Goal: Task Accomplishment & Management: Manage account settings

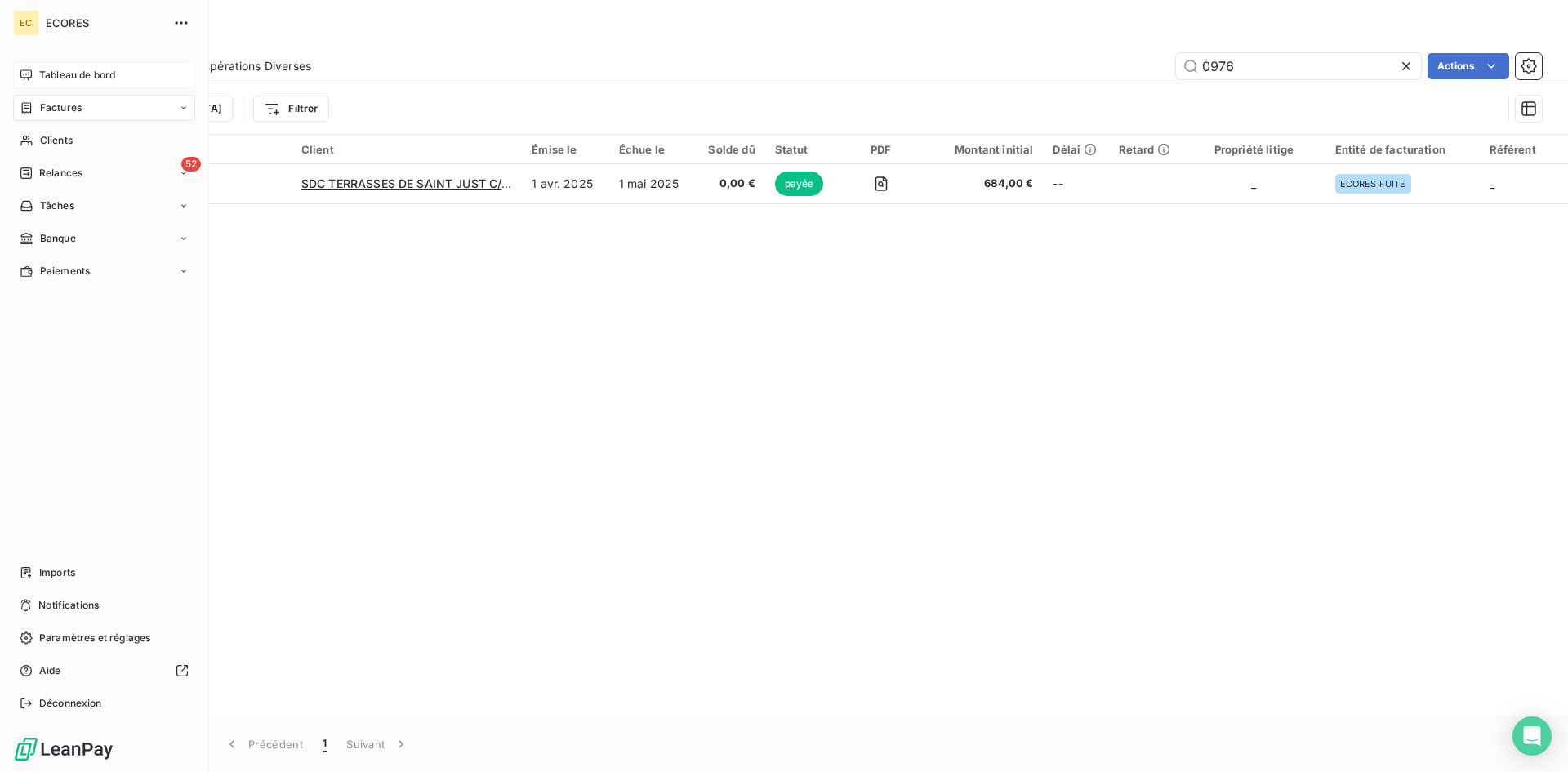
click at [76, 66] on div "Tableau de bord" at bounding box center [104, 74] width 182 height 26
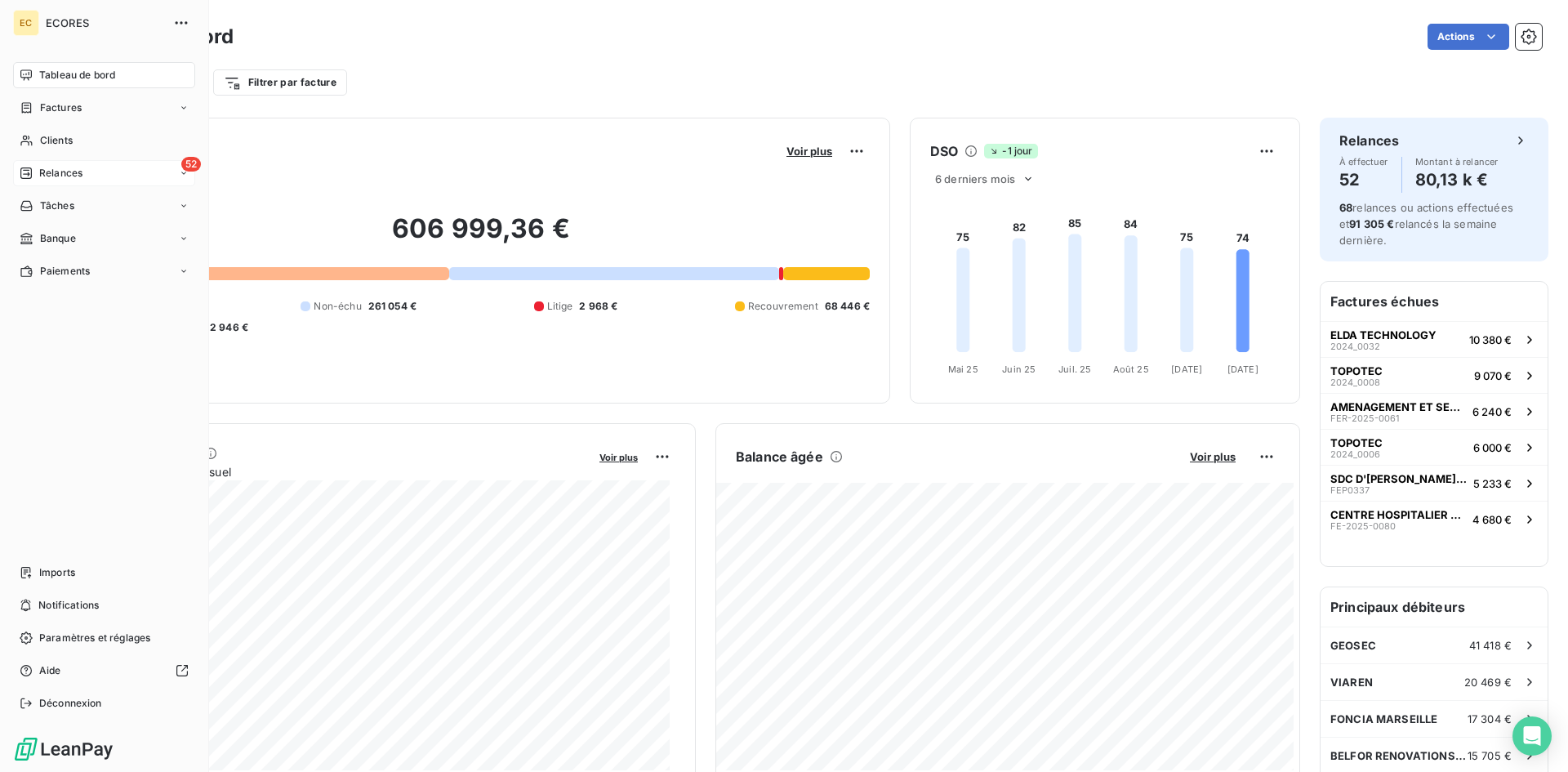
click at [68, 178] on span "Relances" at bounding box center [61, 173] width 43 height 15
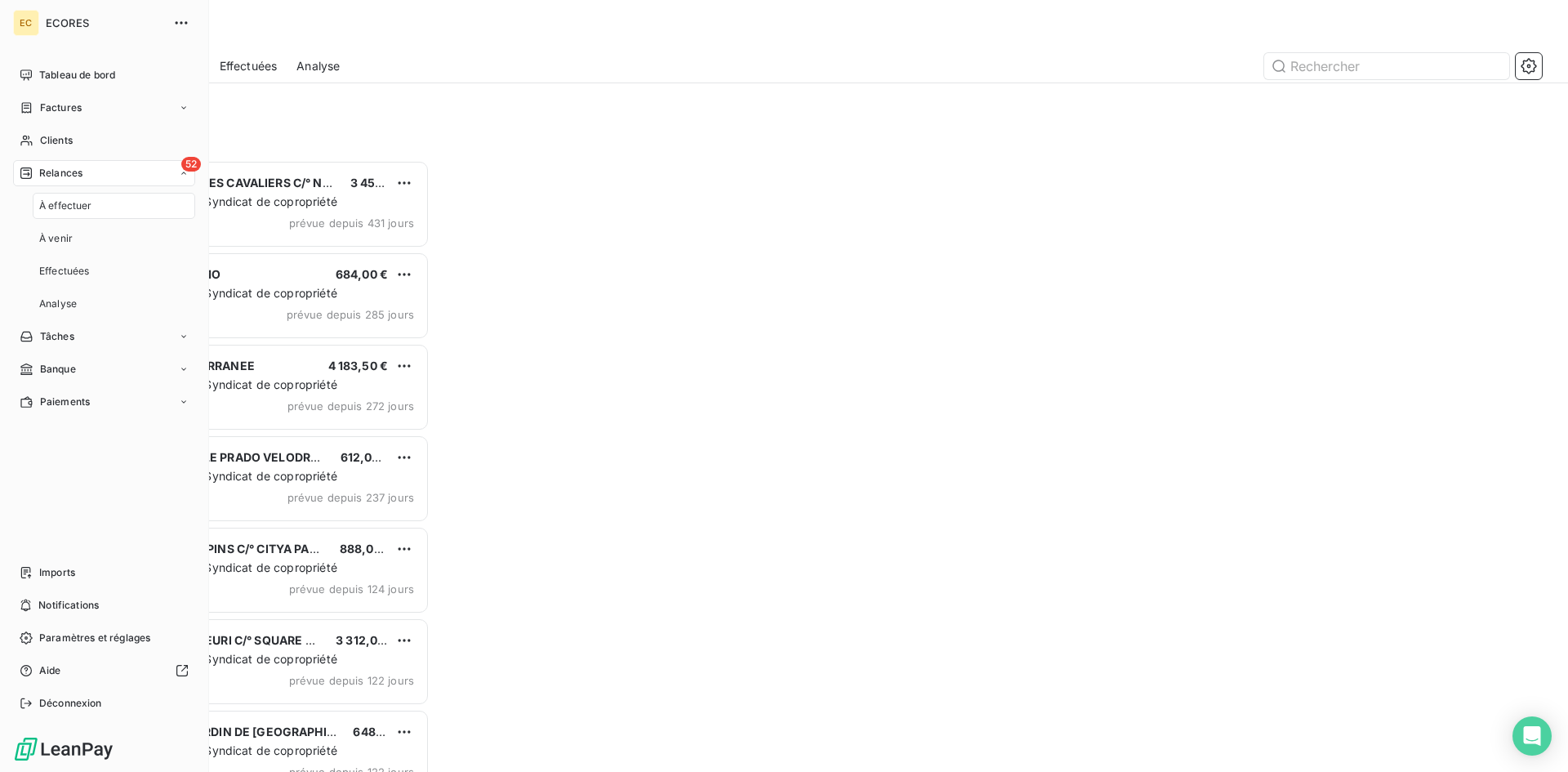
scroll to position [599, 339]
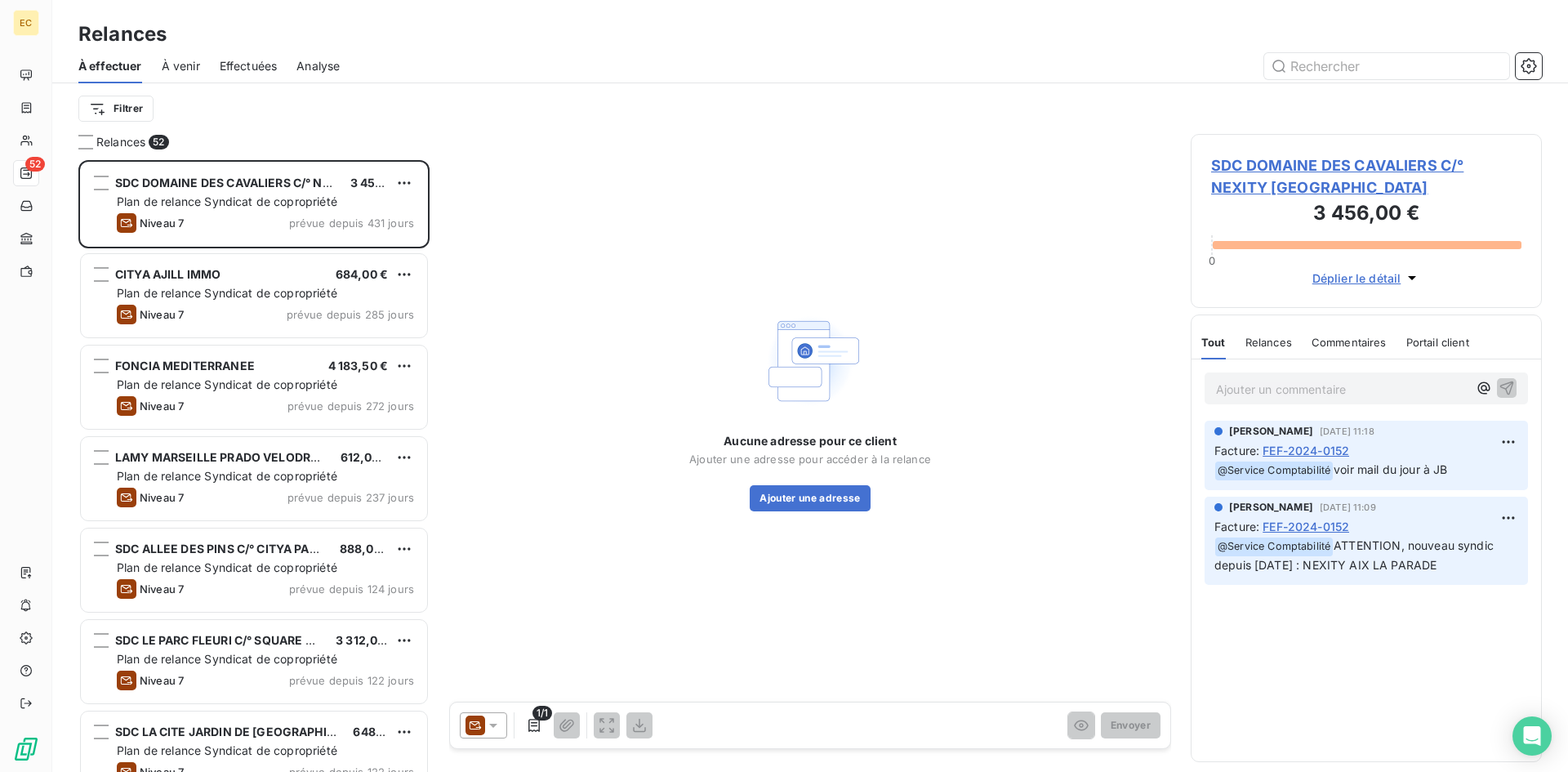
click at [256, 63] on span "Effectuées" at bounding box center [249, 67] width 58 height 17
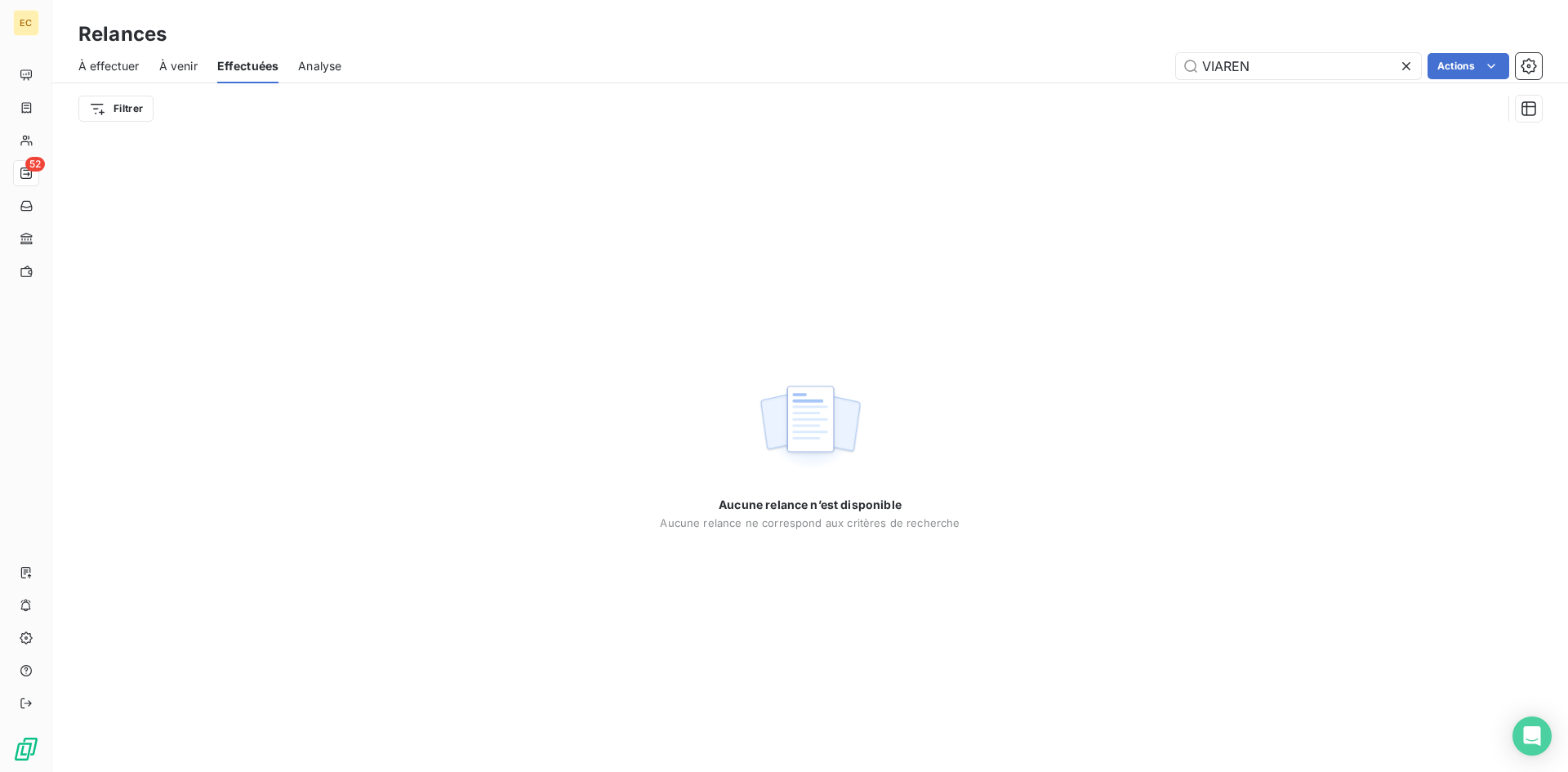
click at [110, 68] on span "À effectuer" at bounding box center [108, 67] width 61 height 17
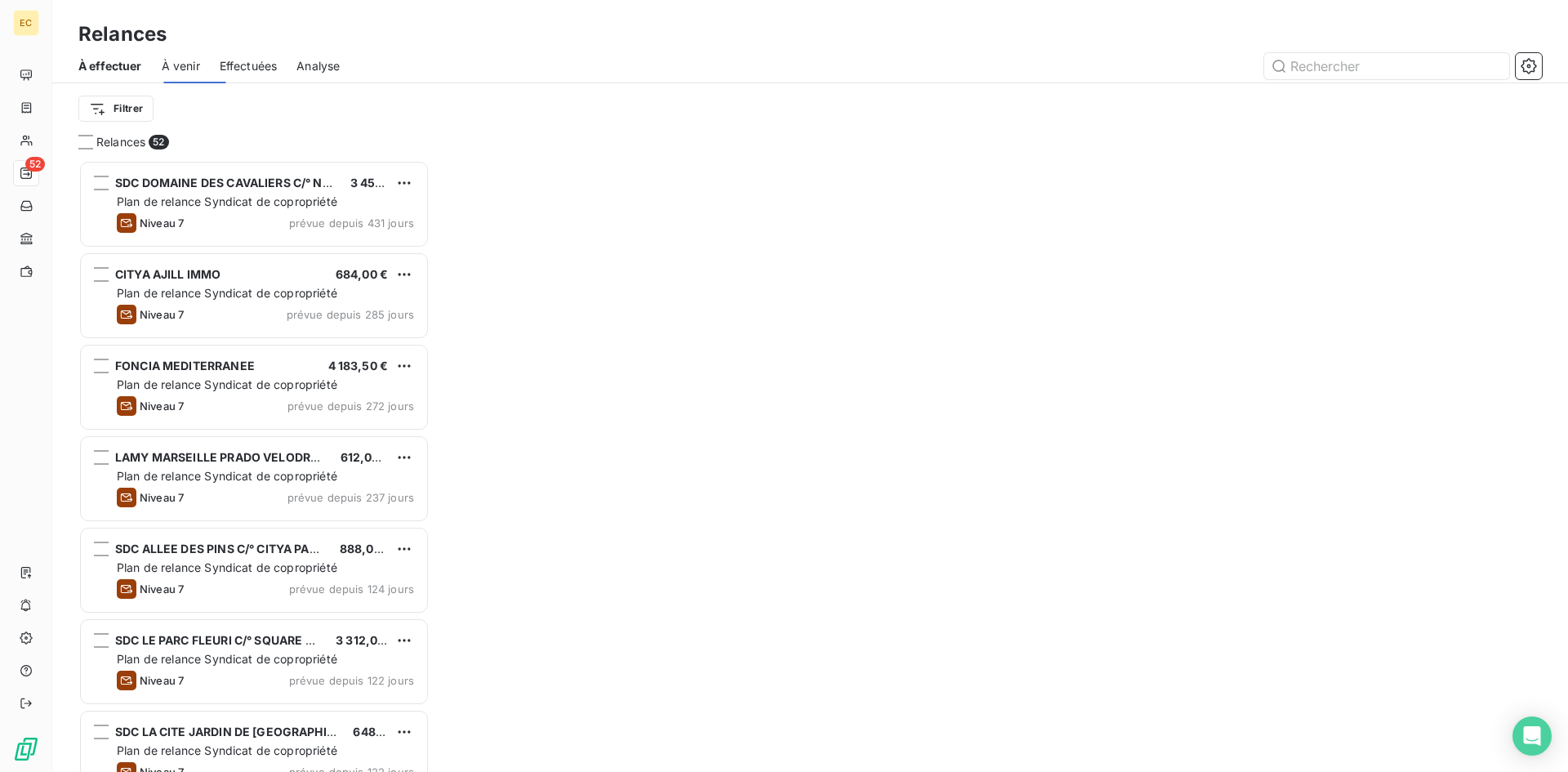
scroll to position [599, 339]
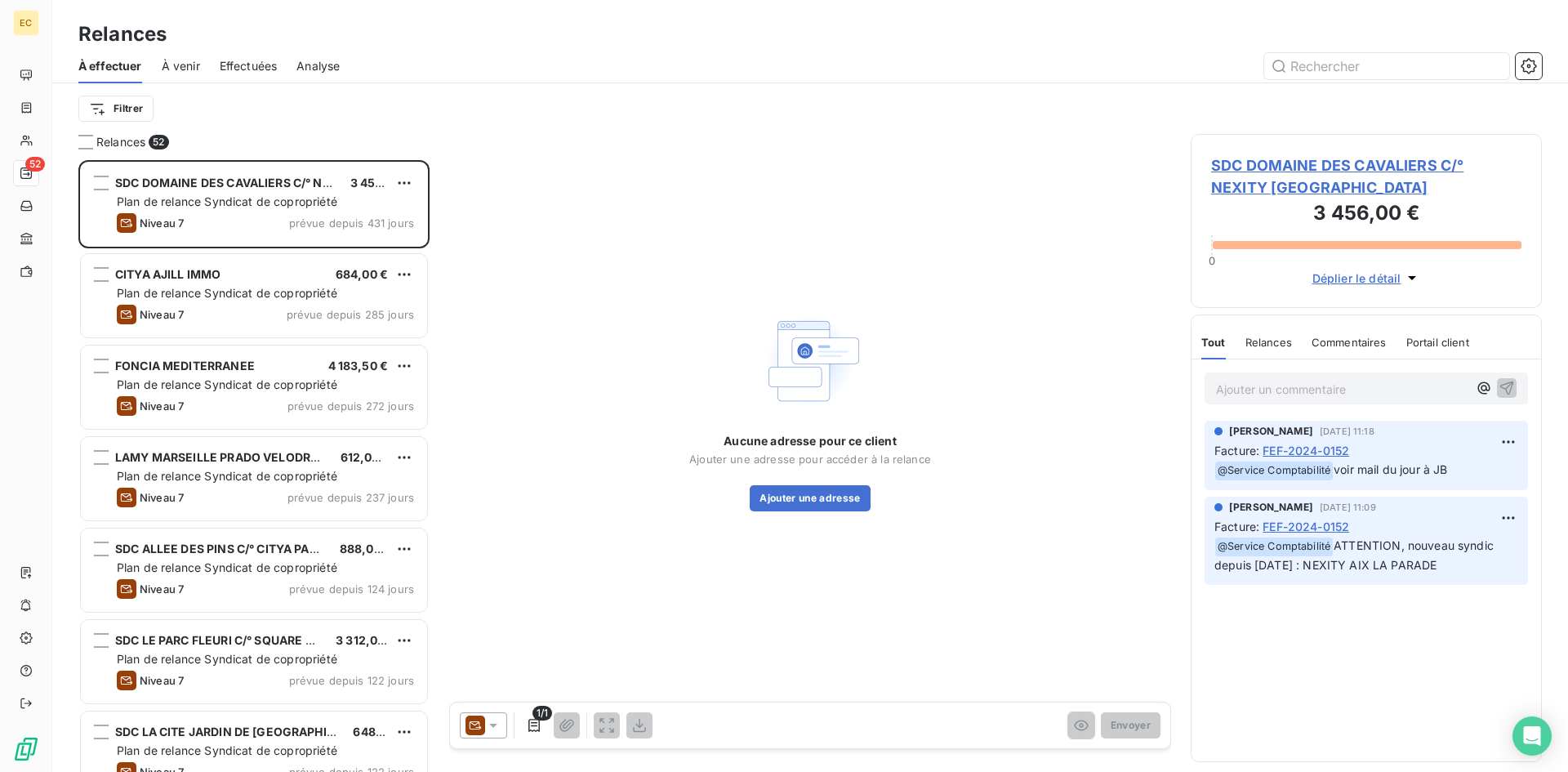
click at [238, 67] on span "Effectuées" at bounding box center [249, 67] width 58 height 17
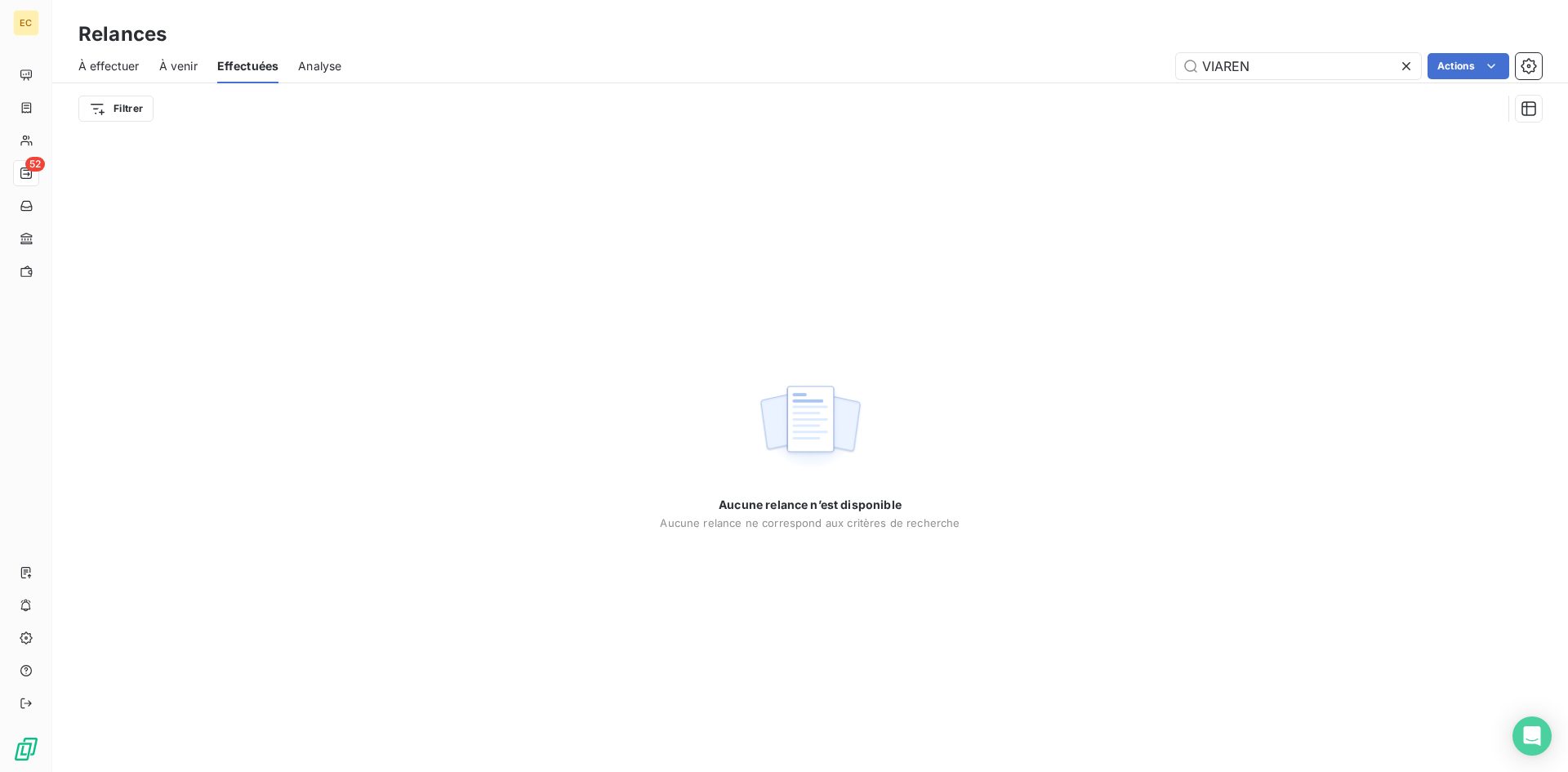
click at [1404, 61] on icon at bounding box center [1406, 67] width 17 height 17
click at [178, 66] on span "À venir" at bounding box center [178, 67] width 38 height 17
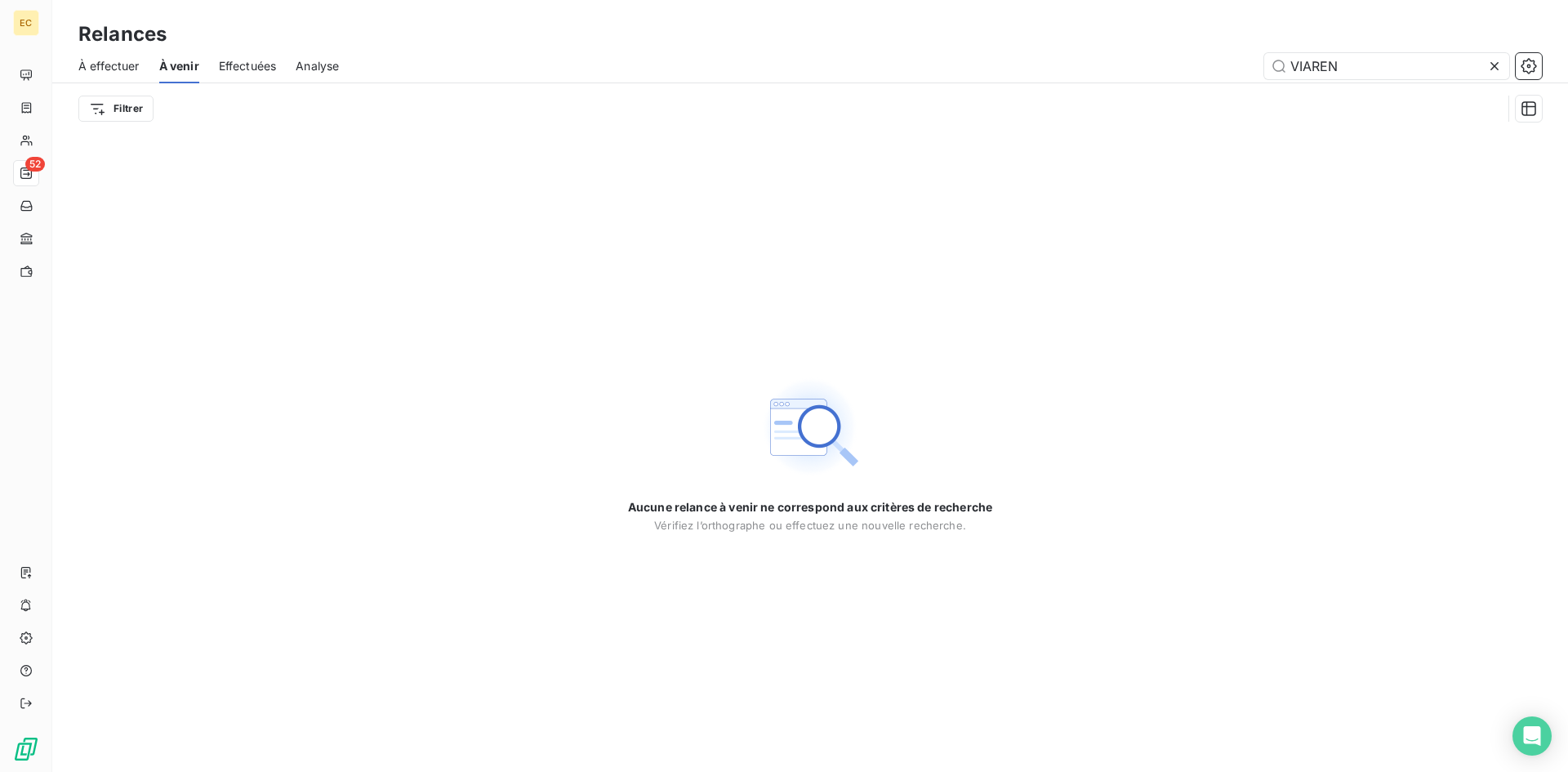
click at [253, 71] on span "Effectuées" at bounding box center [248, 67] width 58 height 17
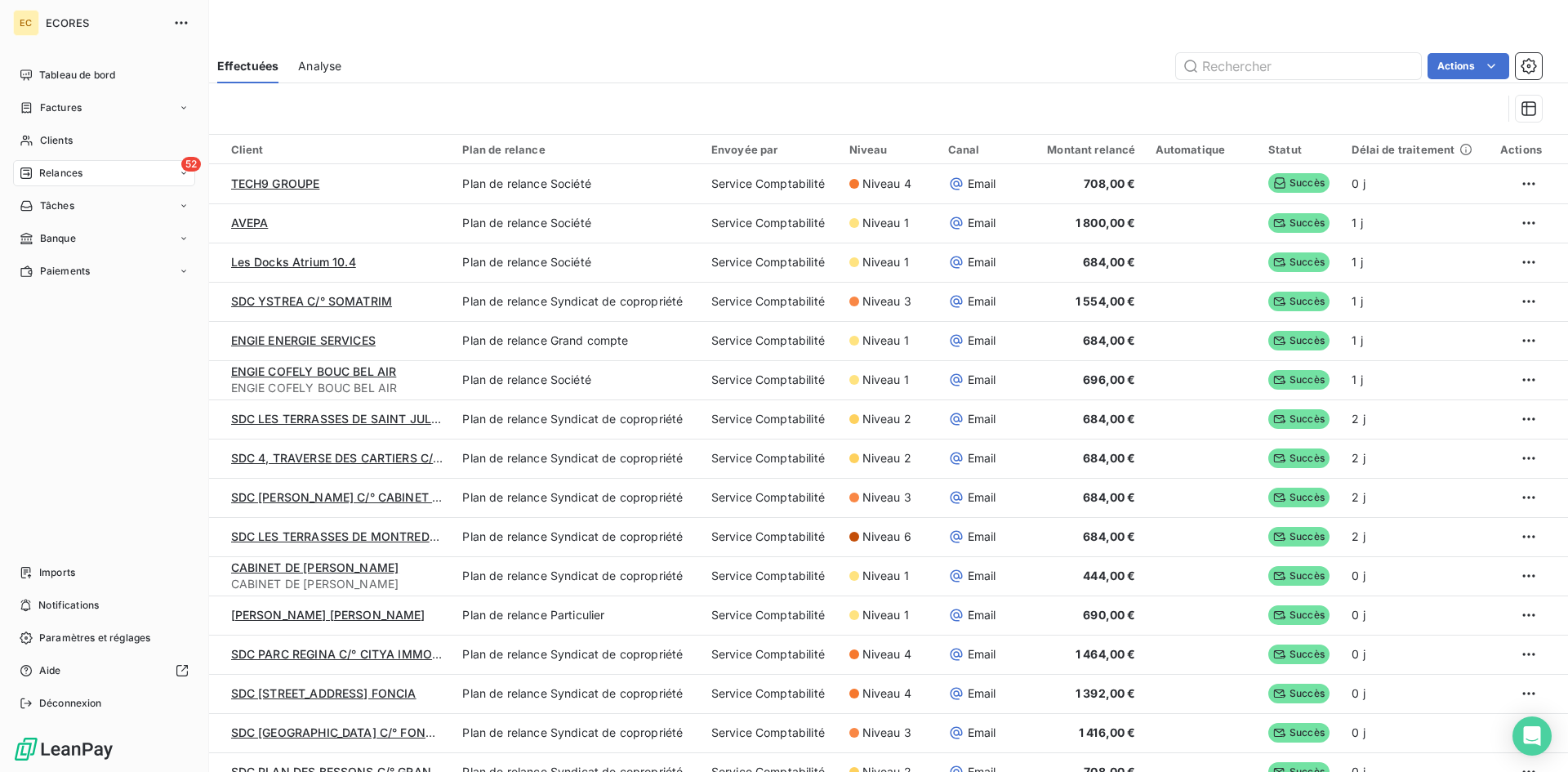
click at [38, 179] on div "Relances" at bounding box center [51, 173] width 63 height 15
click at [83, 213] on span "À effectuer" at bounding box center [66, 206] width 53 height 15
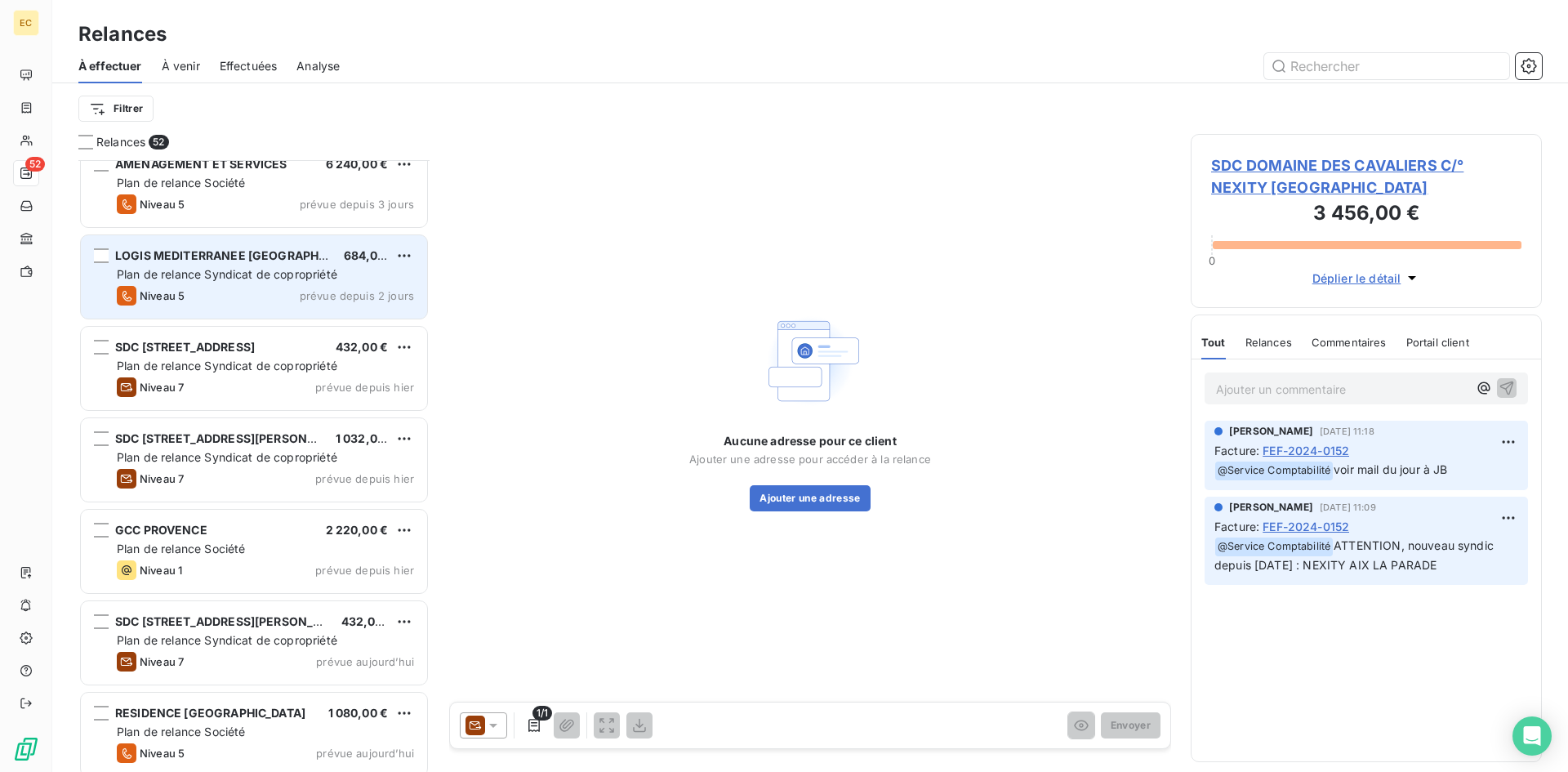
scroll to position [4085, 0]
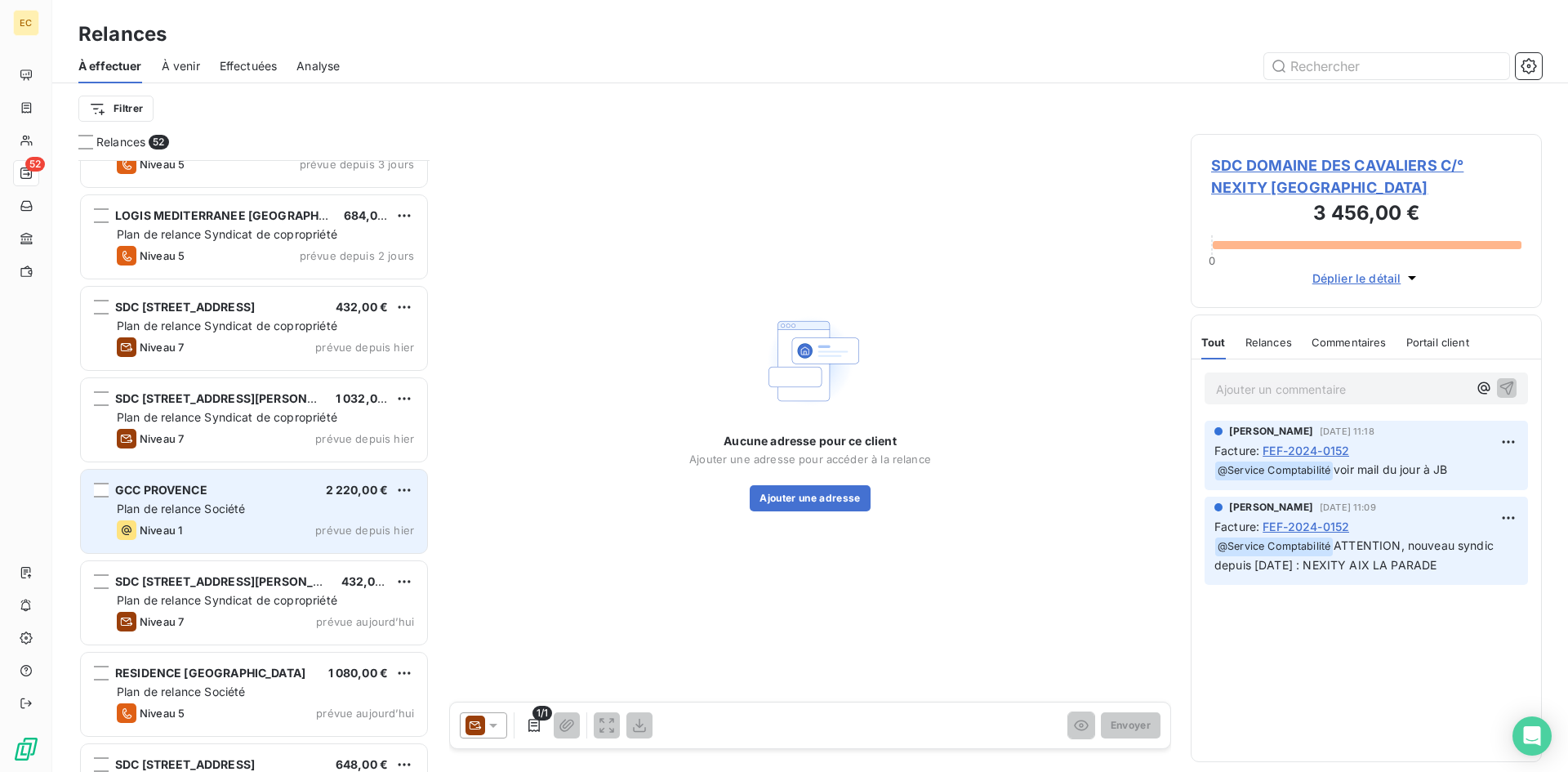
click at [211, 507] on span "Plan de relance Société" at bounding box center [181, 509] width 128 height 14
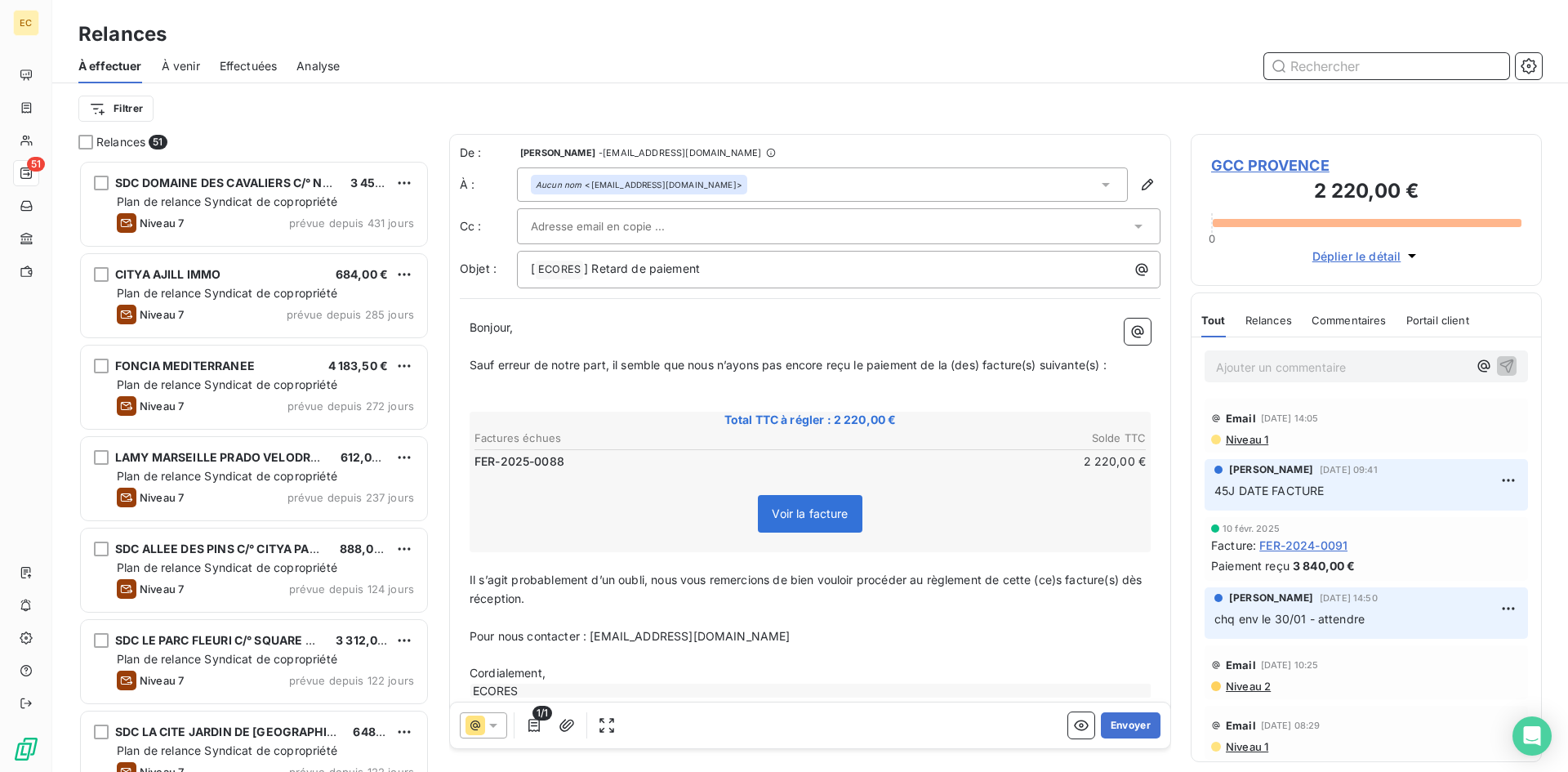
scroll to position [13, 13]
click at [1240, 167] on span "GCC PROVENCE" at bounding box center [1366, 165] width 310 height 22
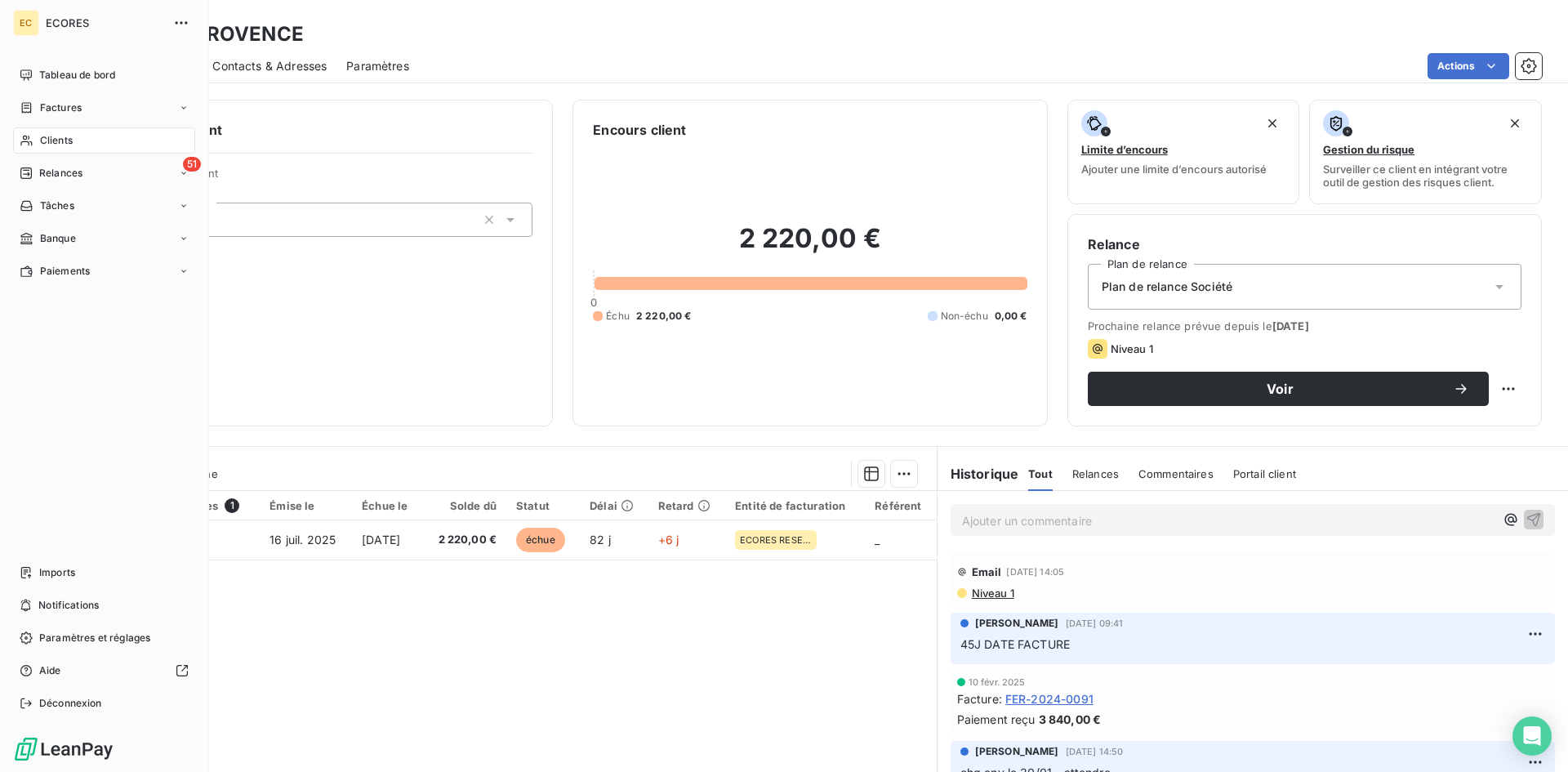
click at [60, 146] on span "Clients" at bounding box center [56, 141] width 33 height 15
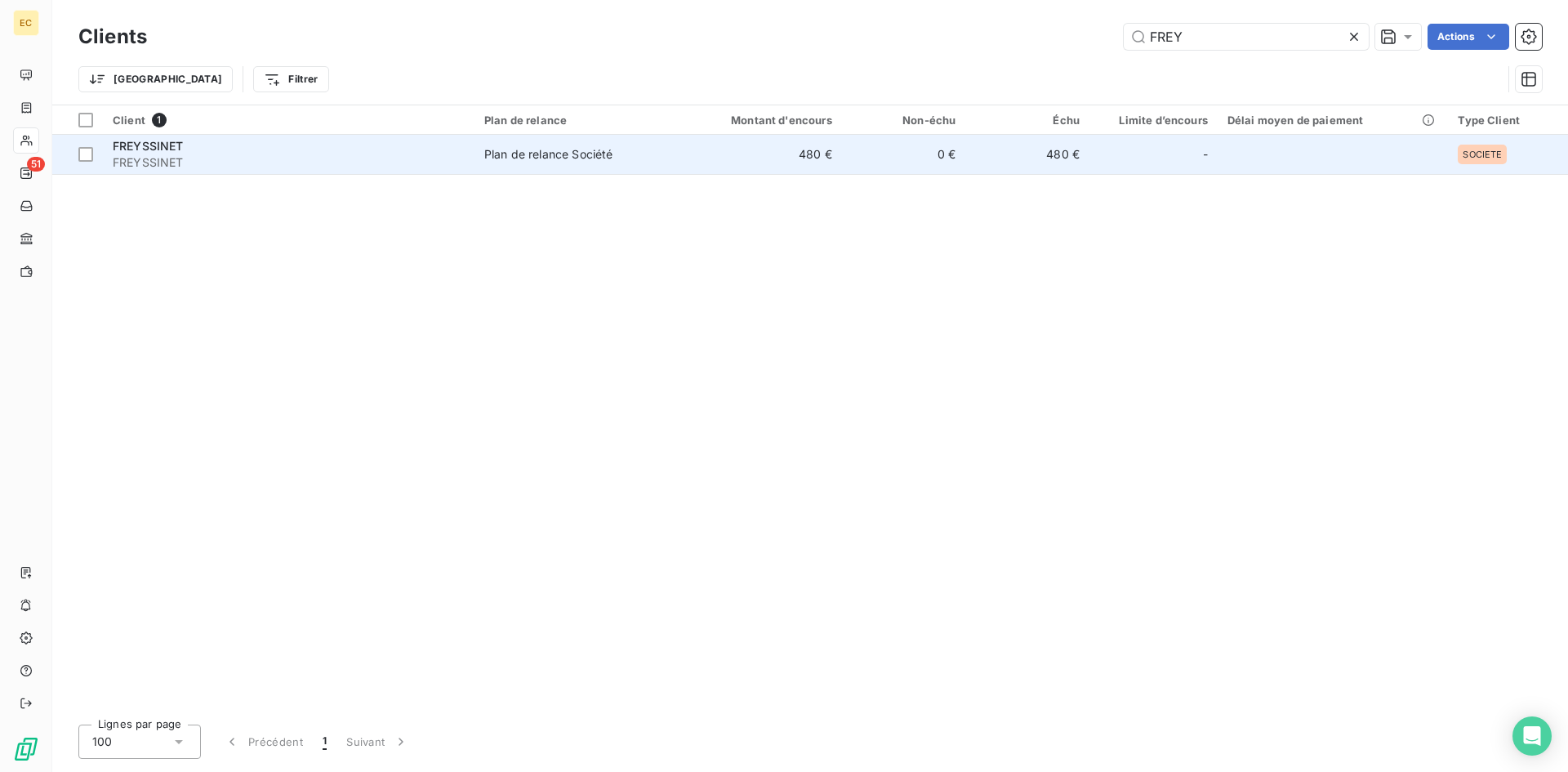
type input "FREY"
click at [313, 147] on div "FREYSSINET" at bounding box center [288, 147] width 352 height 17
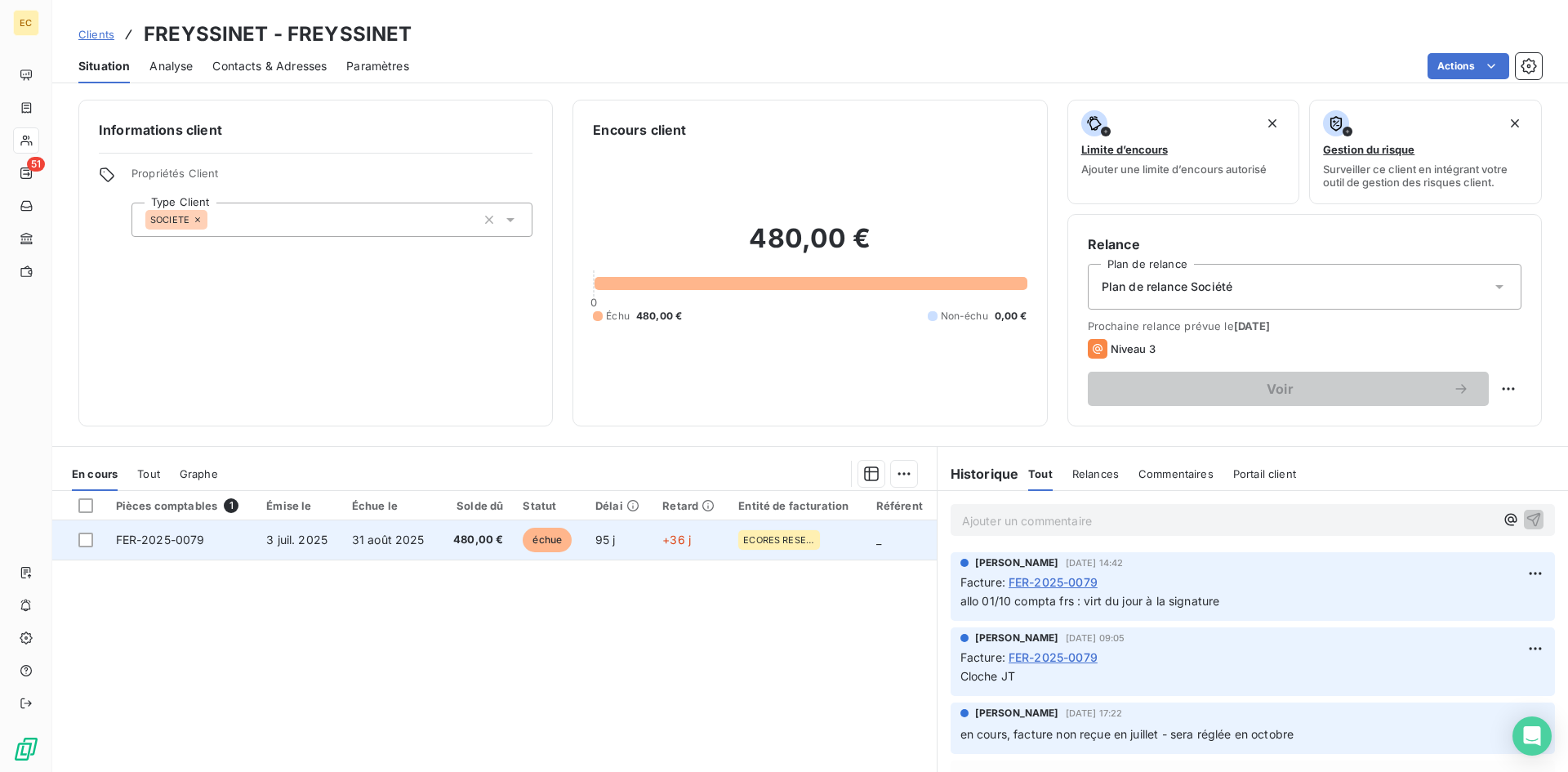
click at [385, 546] on td "31 août 2025" at bounding box center [390, 539] width 98 height 39
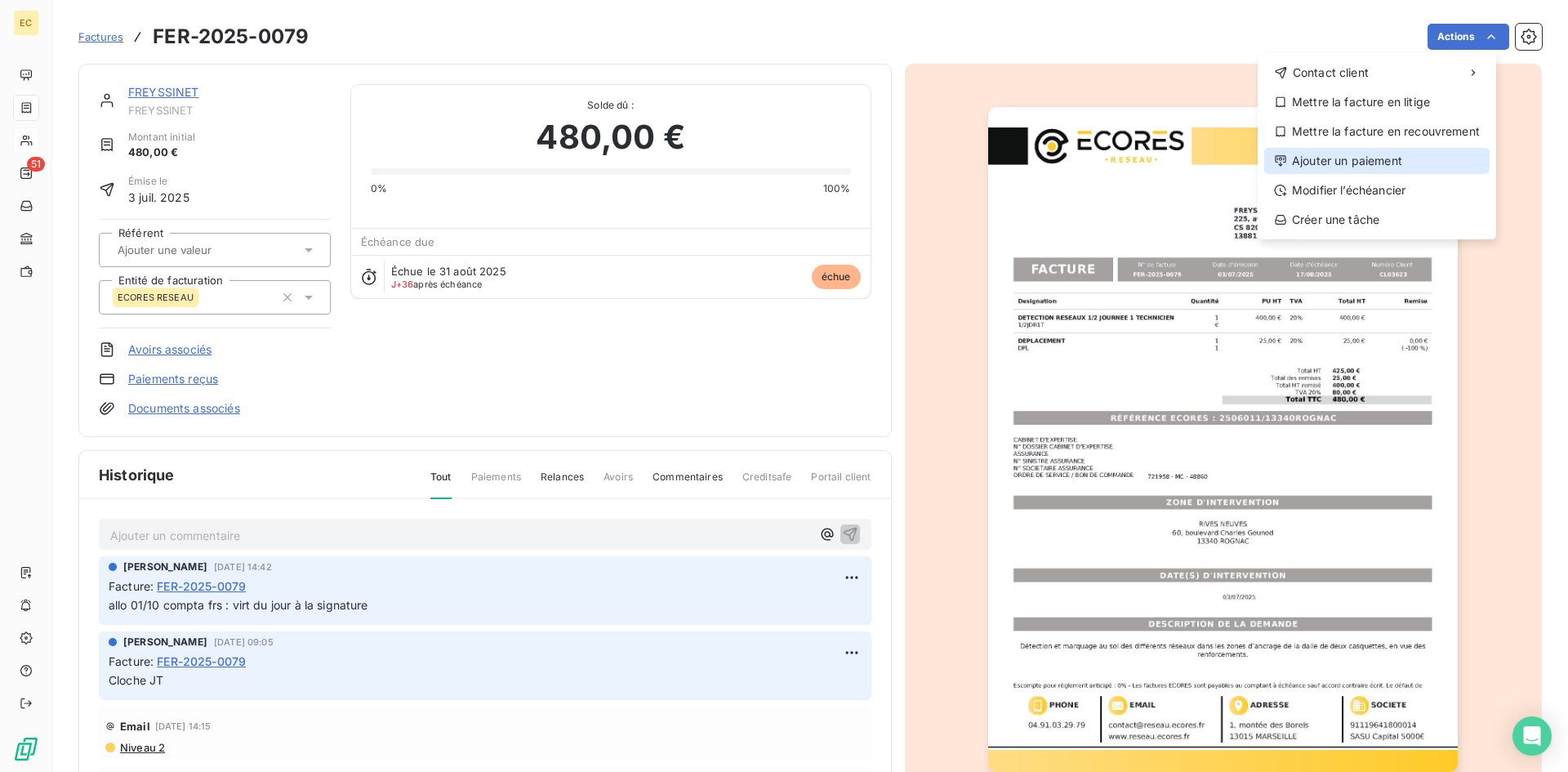
click at [1400, 166] on div "Ajouter un paiement" at bounding box center [1377, 160] width 225 height 26
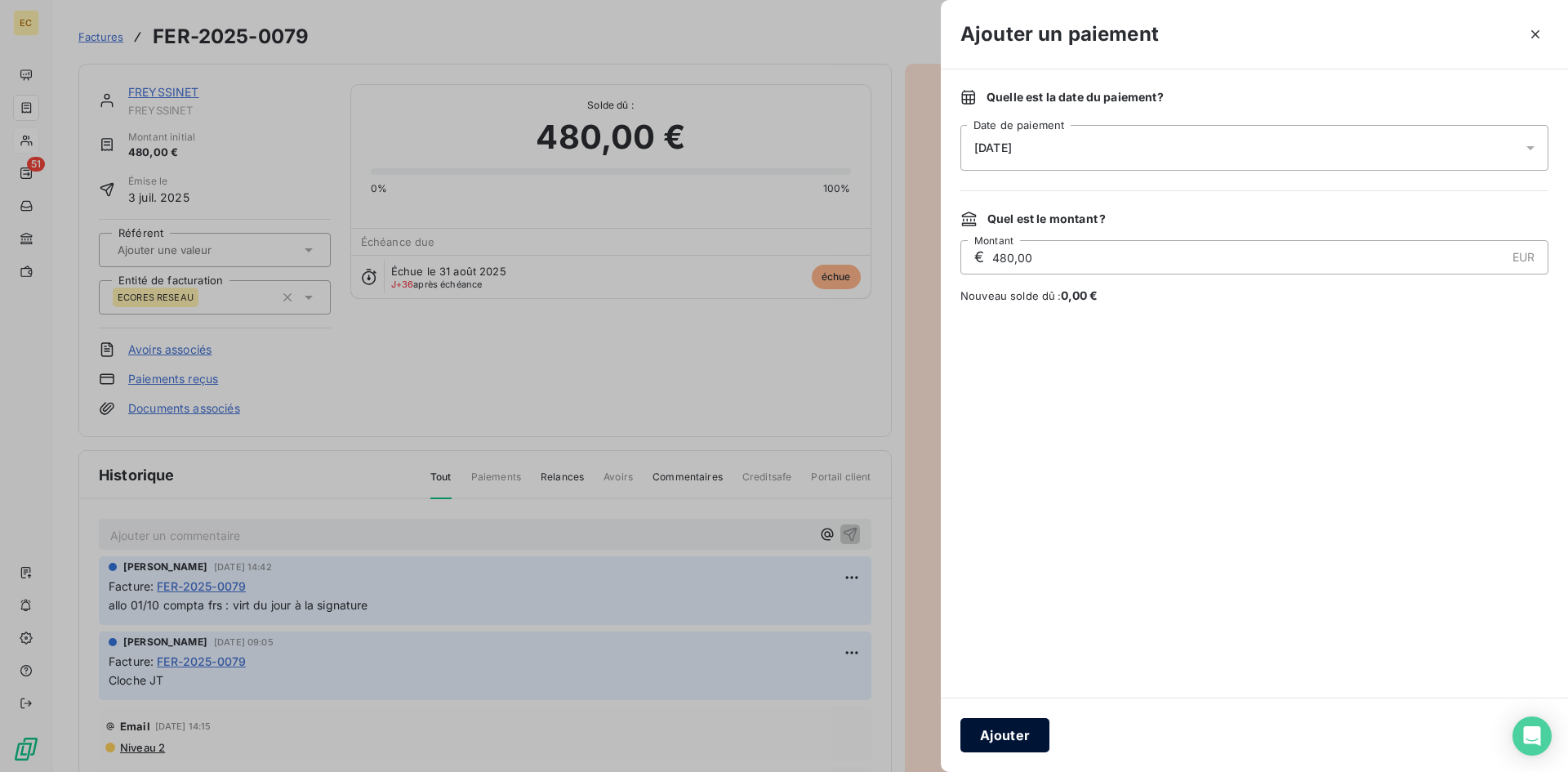
click at [1015, 743] on button "Ajouter" at bounding box center [1004, 734] width 89 height 34
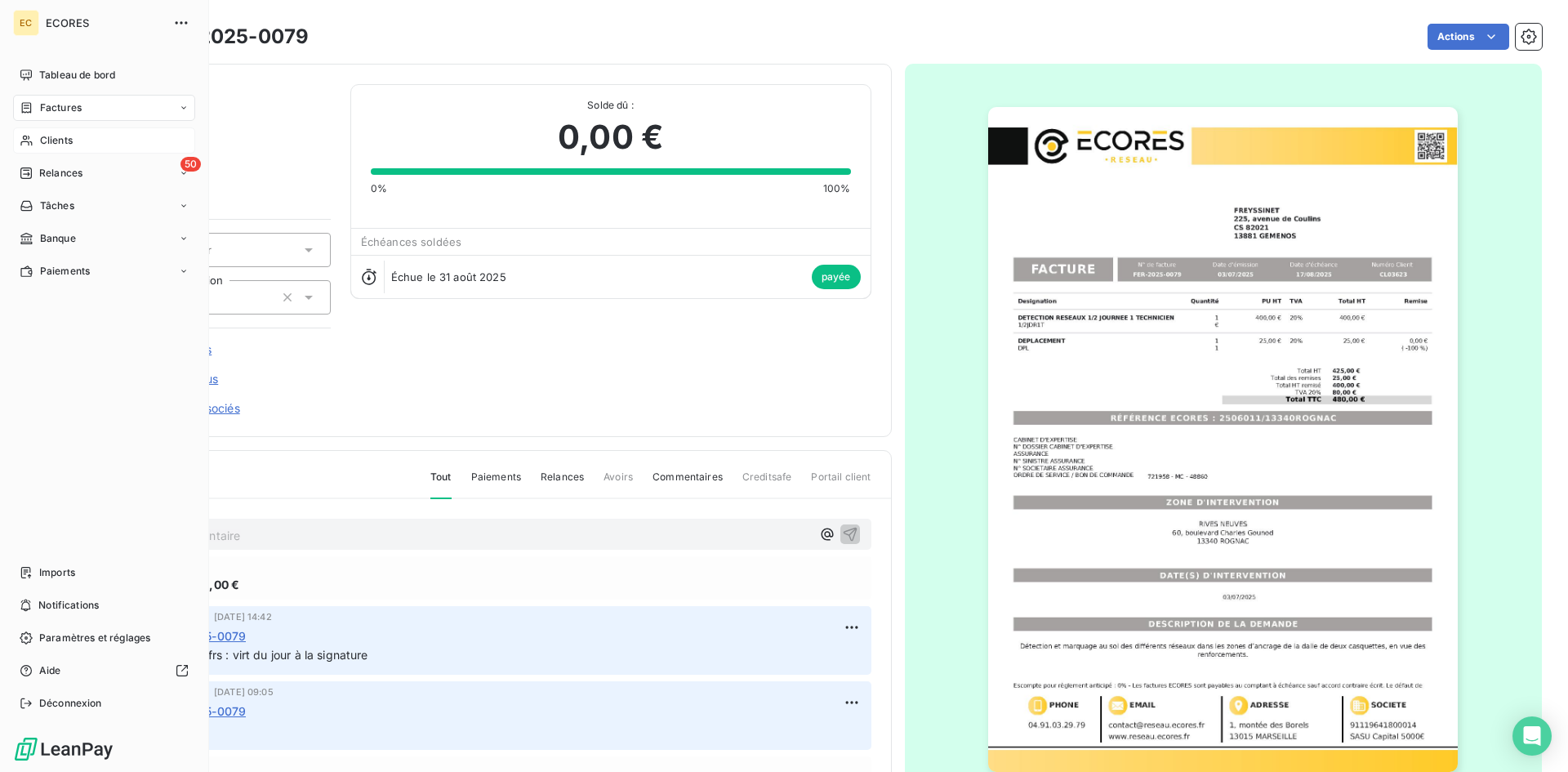
click at [77, 136] on div "Clients" at bounding box center [104, 140] width 182 height 26
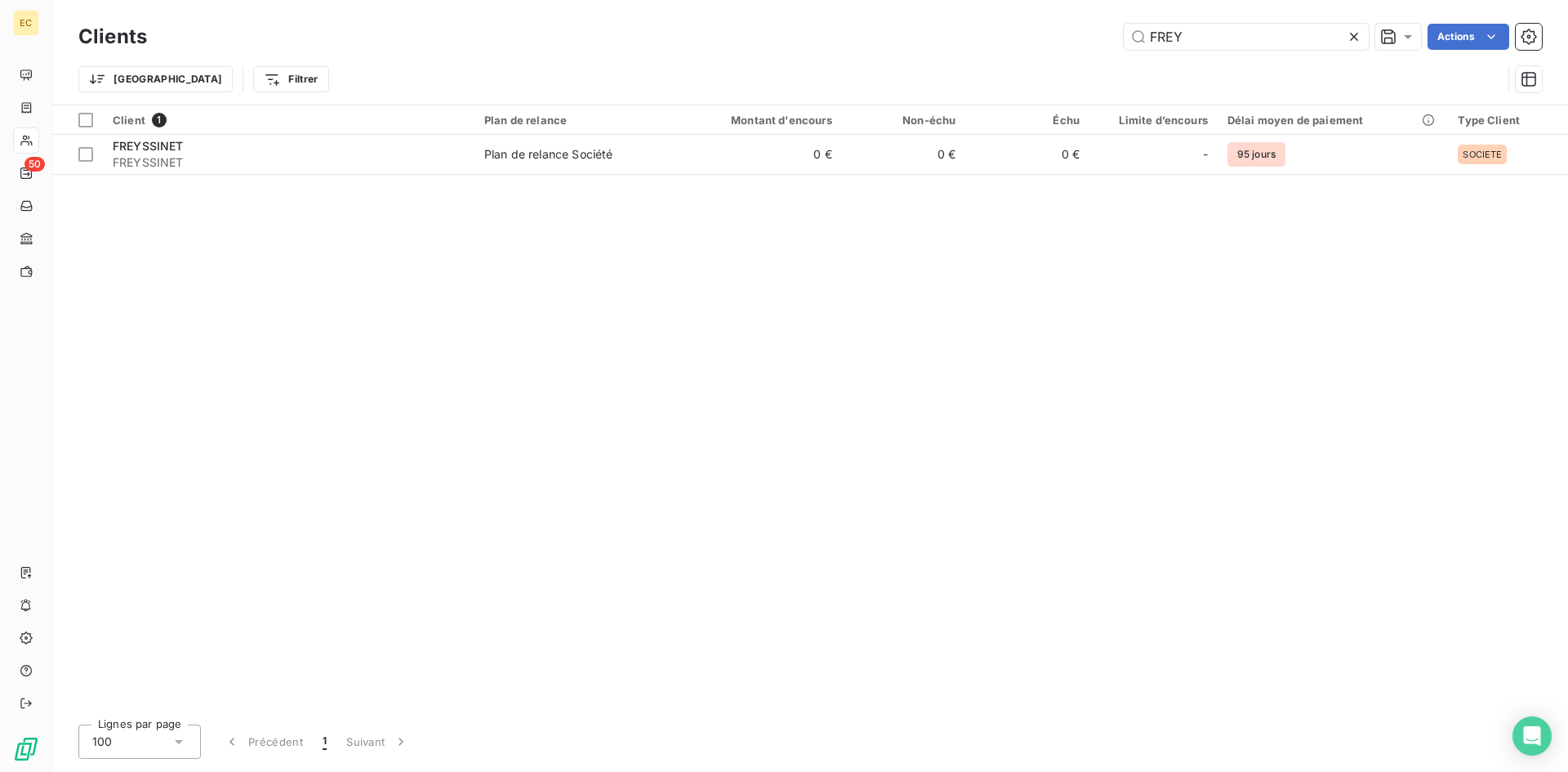
drag, startPoint x: 1234, startPoint y: 45, endPoint x: 988, endPoint y: 52, distance: 246.1
click at [988, 52] on div "Clients FREY Actions" at bounding box center [810, 37] width 1464 height 34
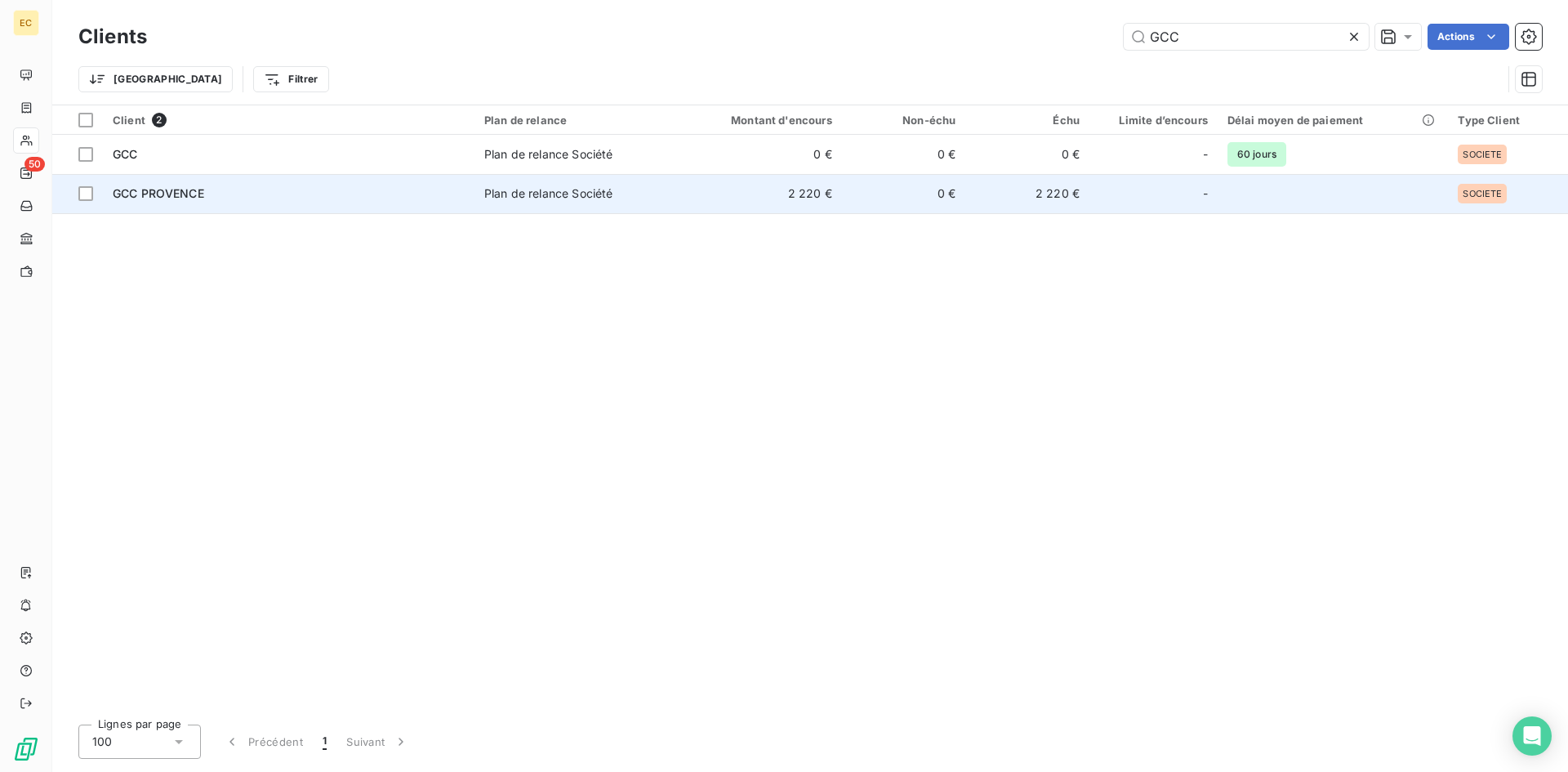
type input "GCC"
click at [228, 199] on div "GCC PROVENCE" at bounding box center [288, 193] width 352 height 17
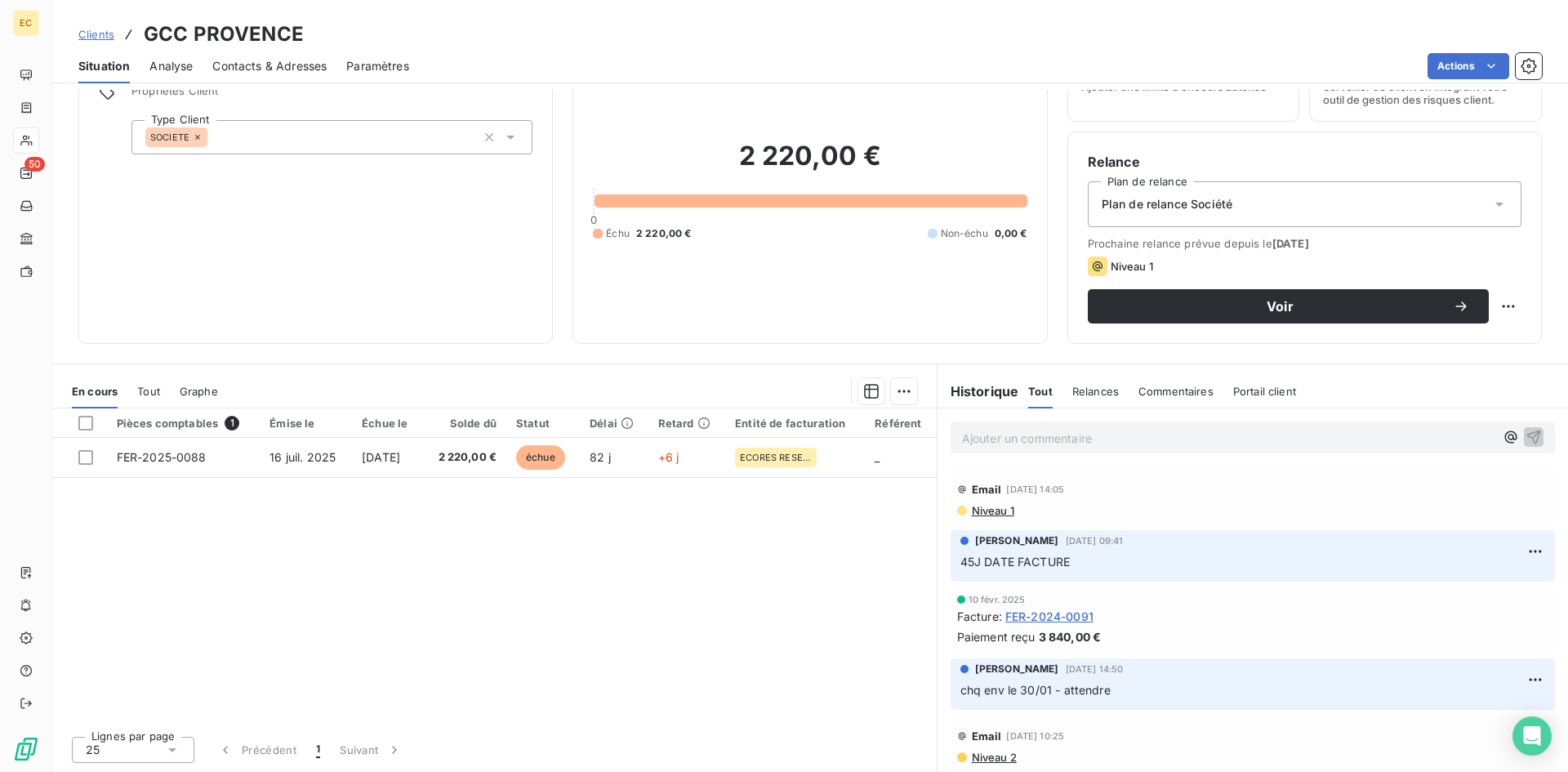
click at [249, 65] on span "Contacts & Adresses" at bounding box center [269, 67] width 114 height 17
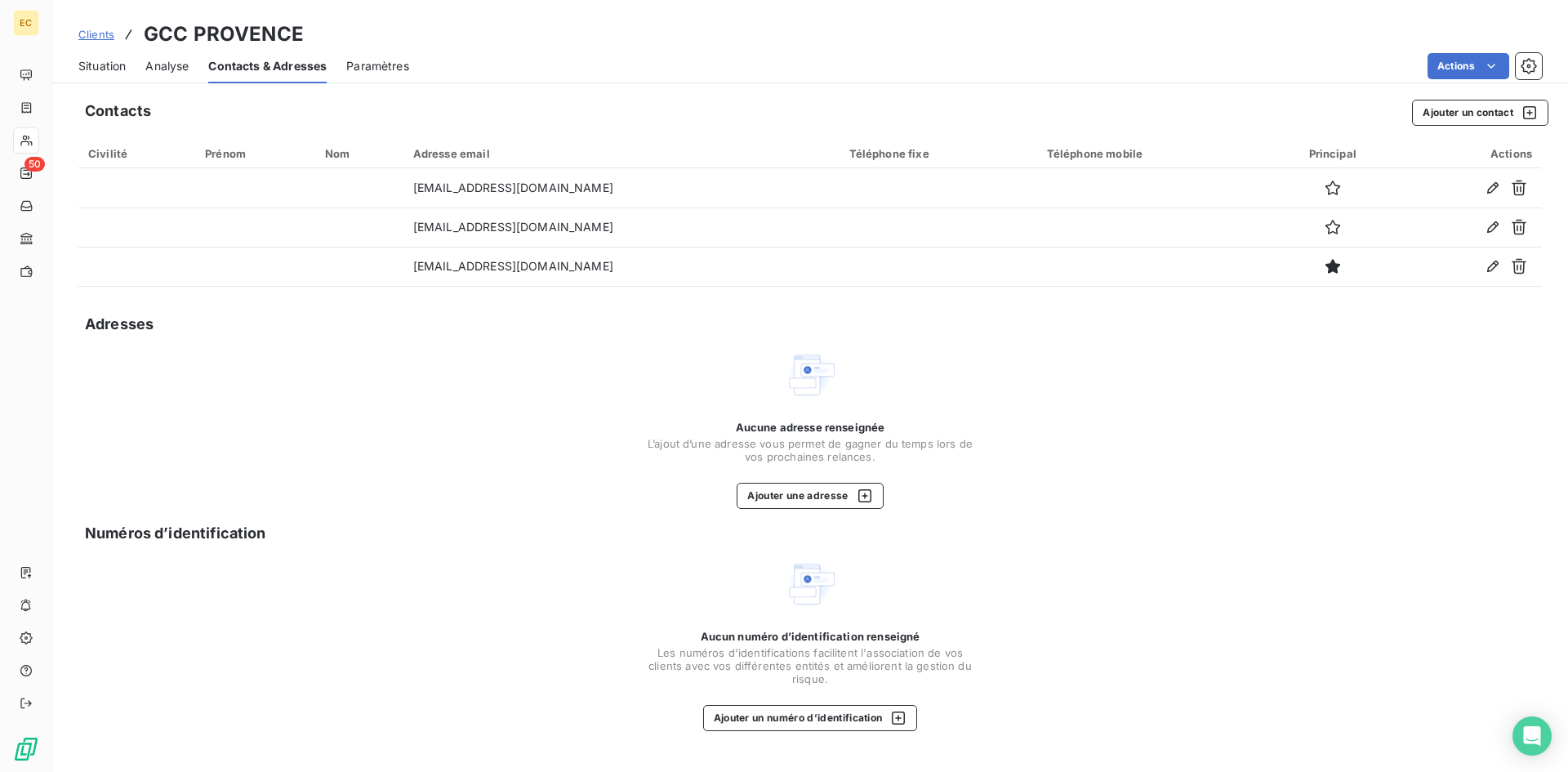
click at [98, 61] on span "Situation" at bounding box center [102, 67] width 48 height 17
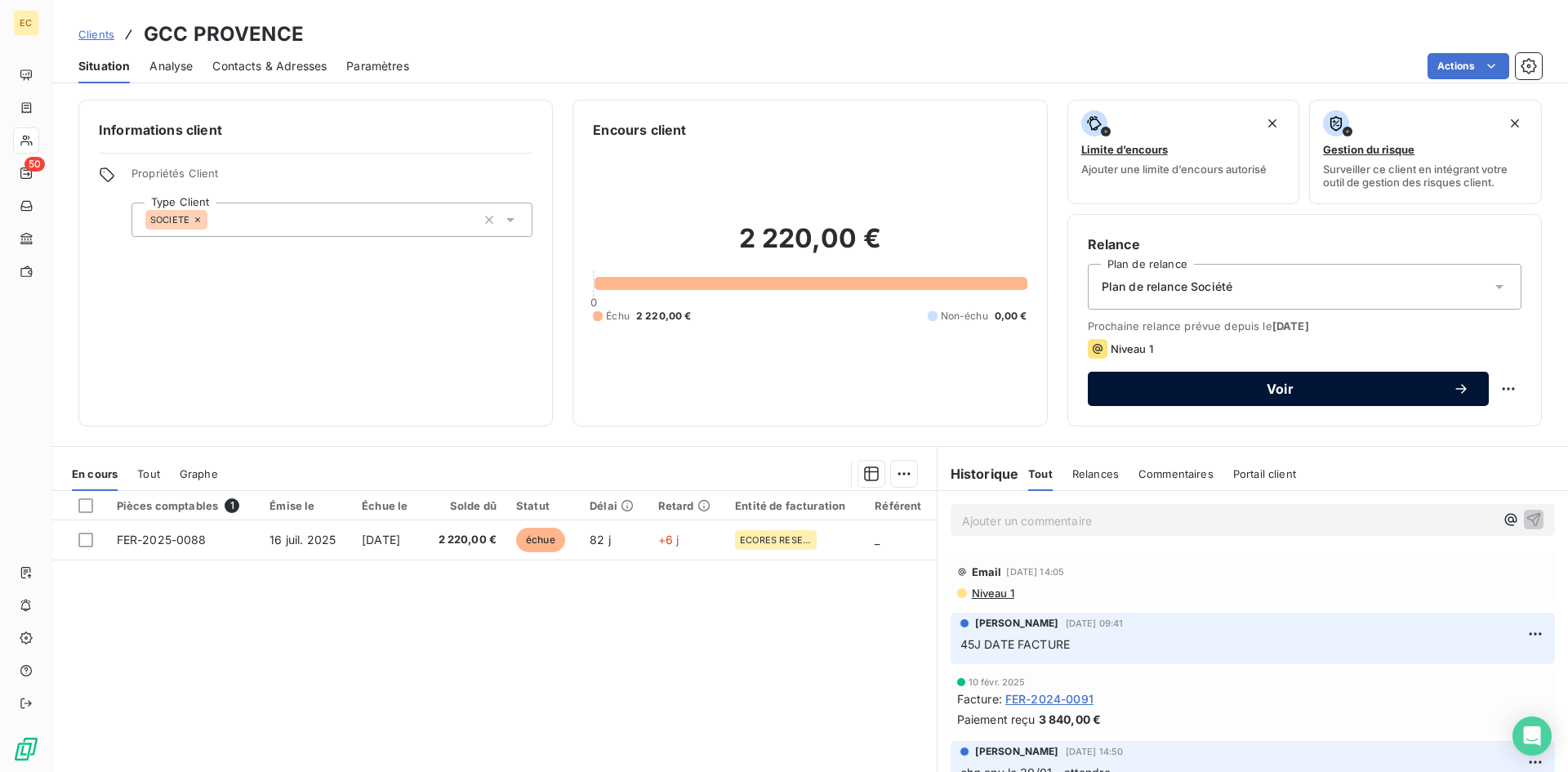
click at [1226, 387] on span "Voir" at bounding box center [1280, 389] width 345 height 13
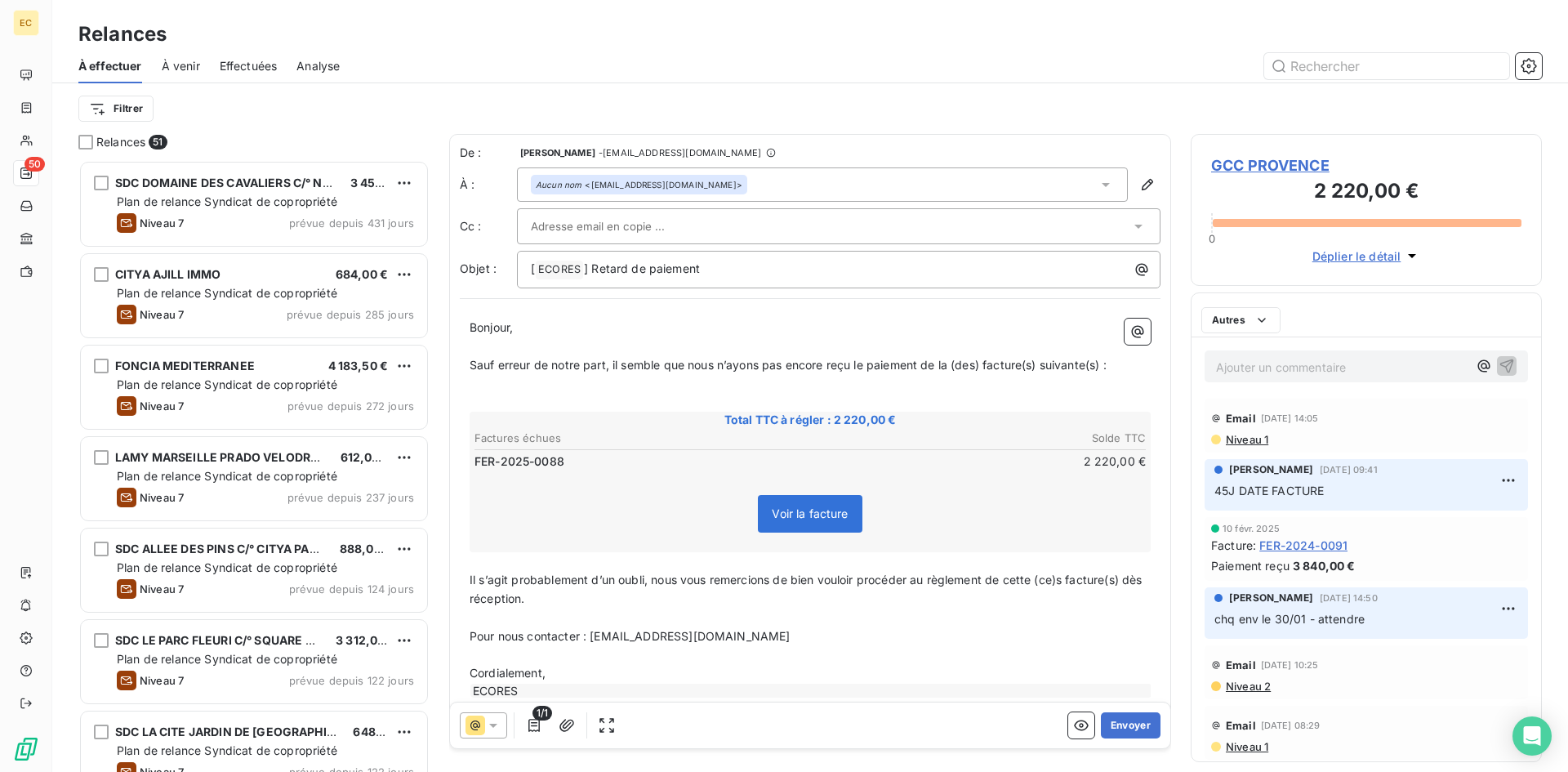
scroll to position [599, 339]
click at [1121, 728] on button "Envoyer" at bounding box center [1131, 724] width 60 height 26
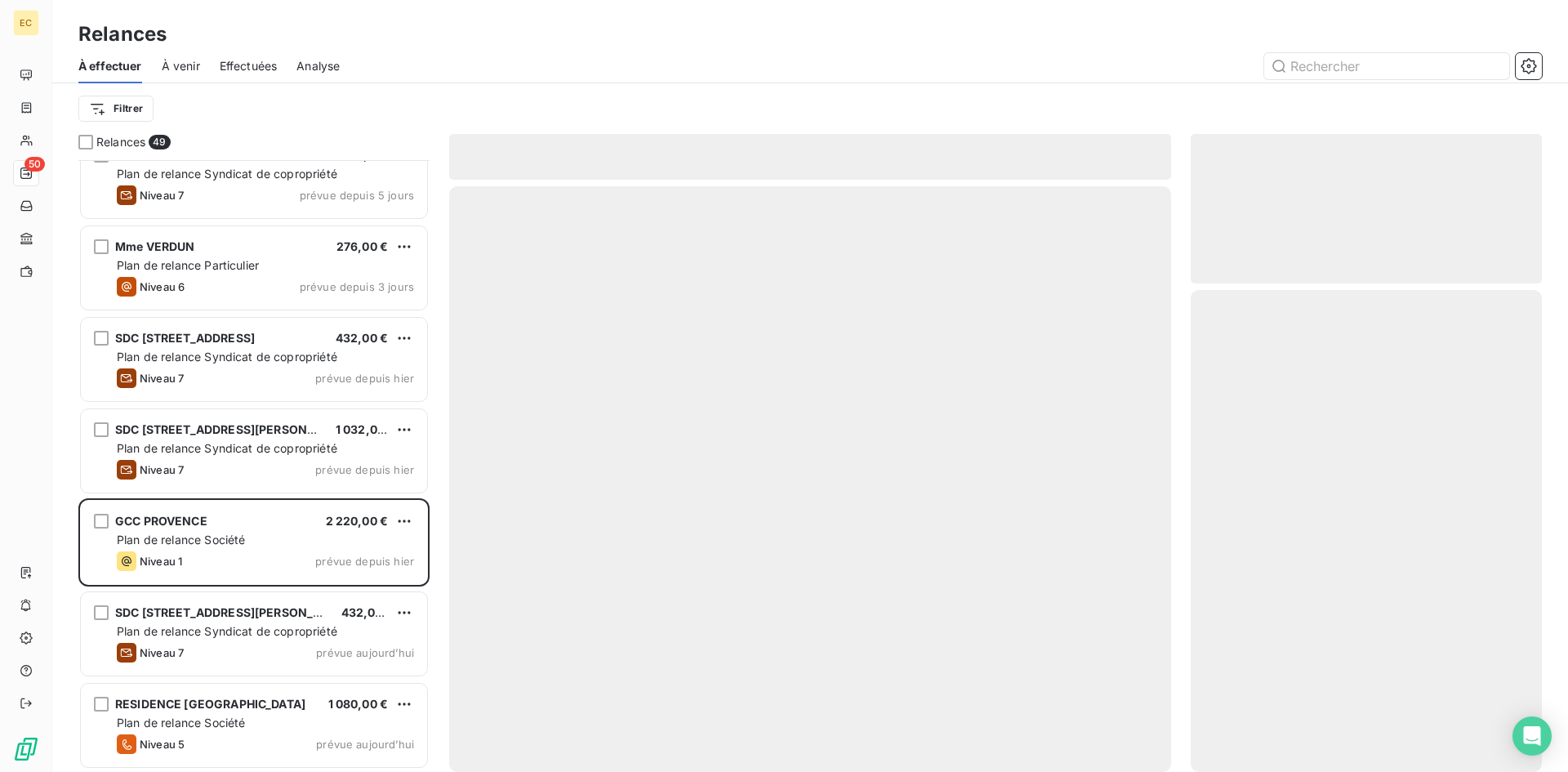
scroll to position [3872, 0]
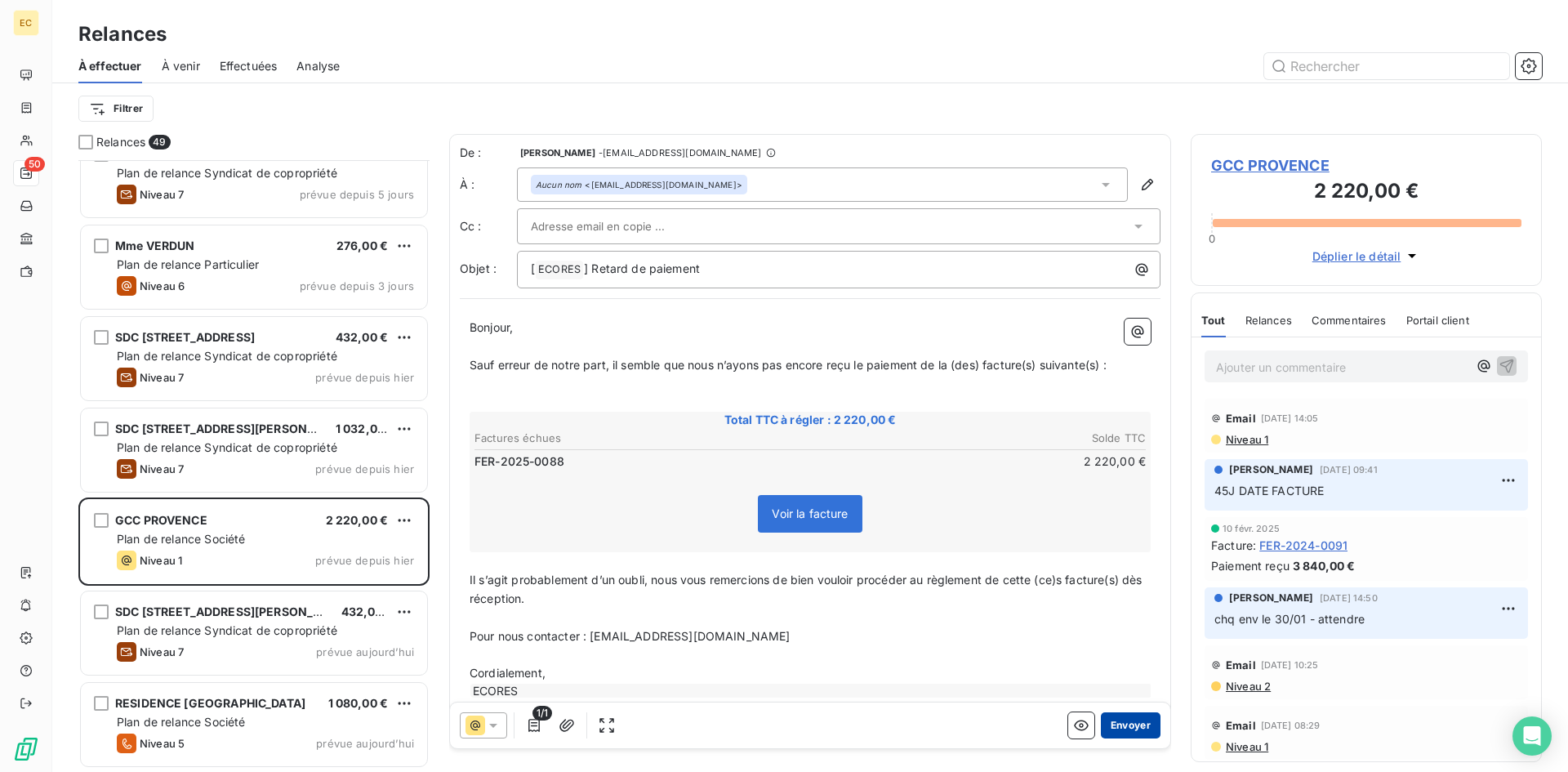
click at [1114, 726] on button "Envoyer" at bounding box center [1131, 724] width 60 height 26
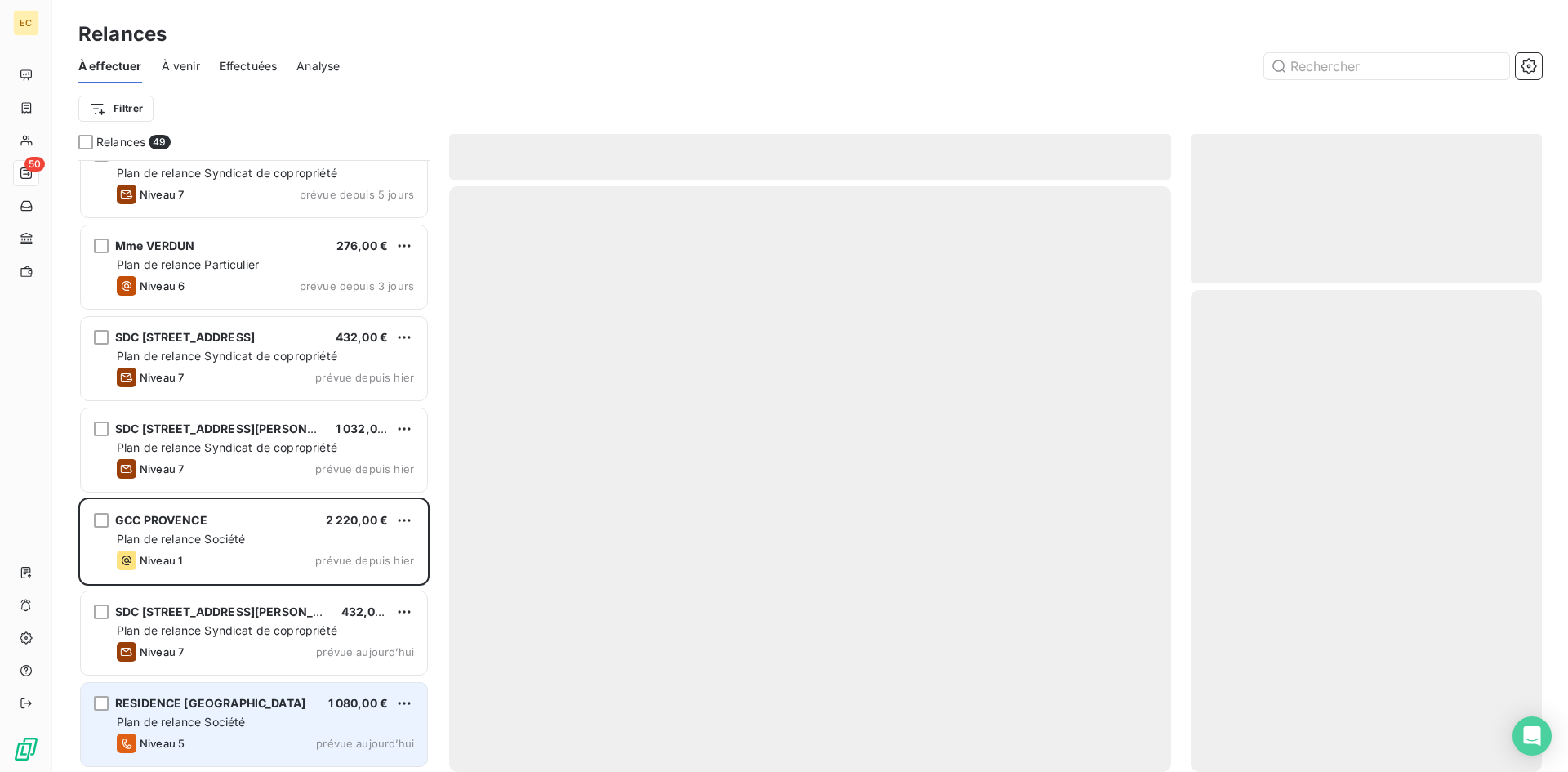
click at [135, 728] on span "Plan de relance Société" at bounding box center [181, 721] width 128 height 14
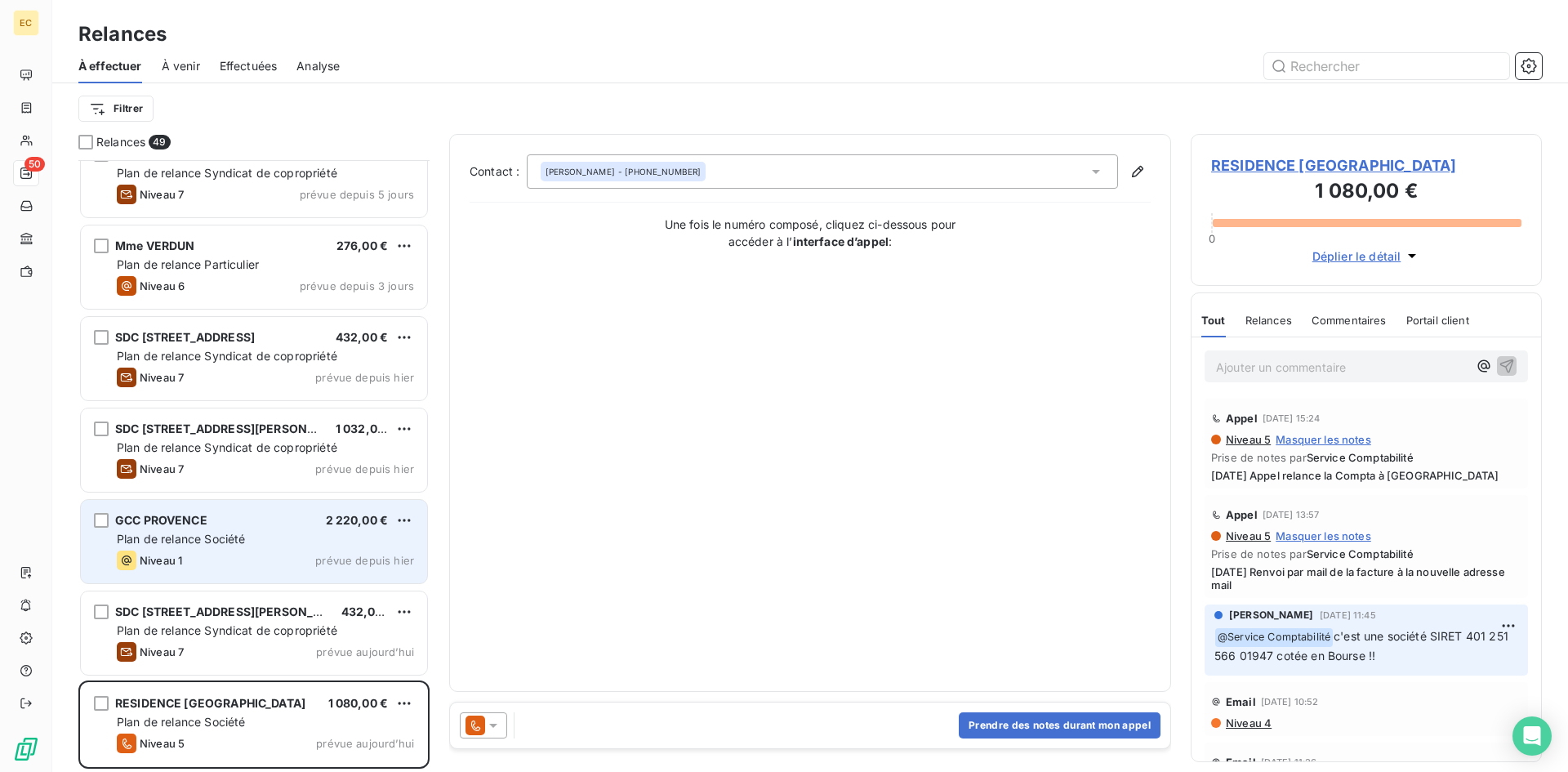
click at [144, 560] on span "Niveau 1" at bounding box center [161, 560] width 43 height 13
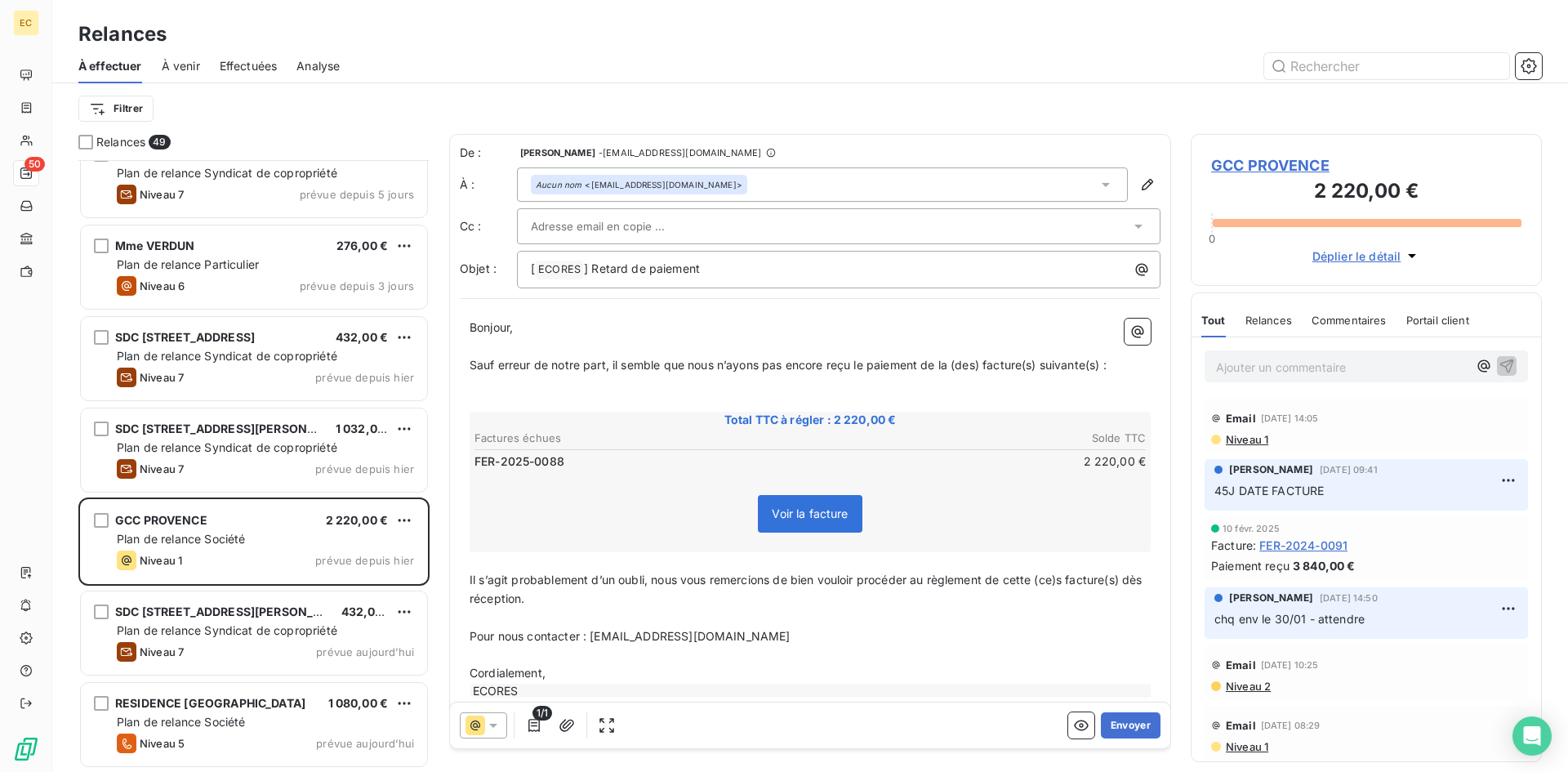
click at [254, 65] on span "Effectuées" at bounding box center [249, 67] width 58 height 17
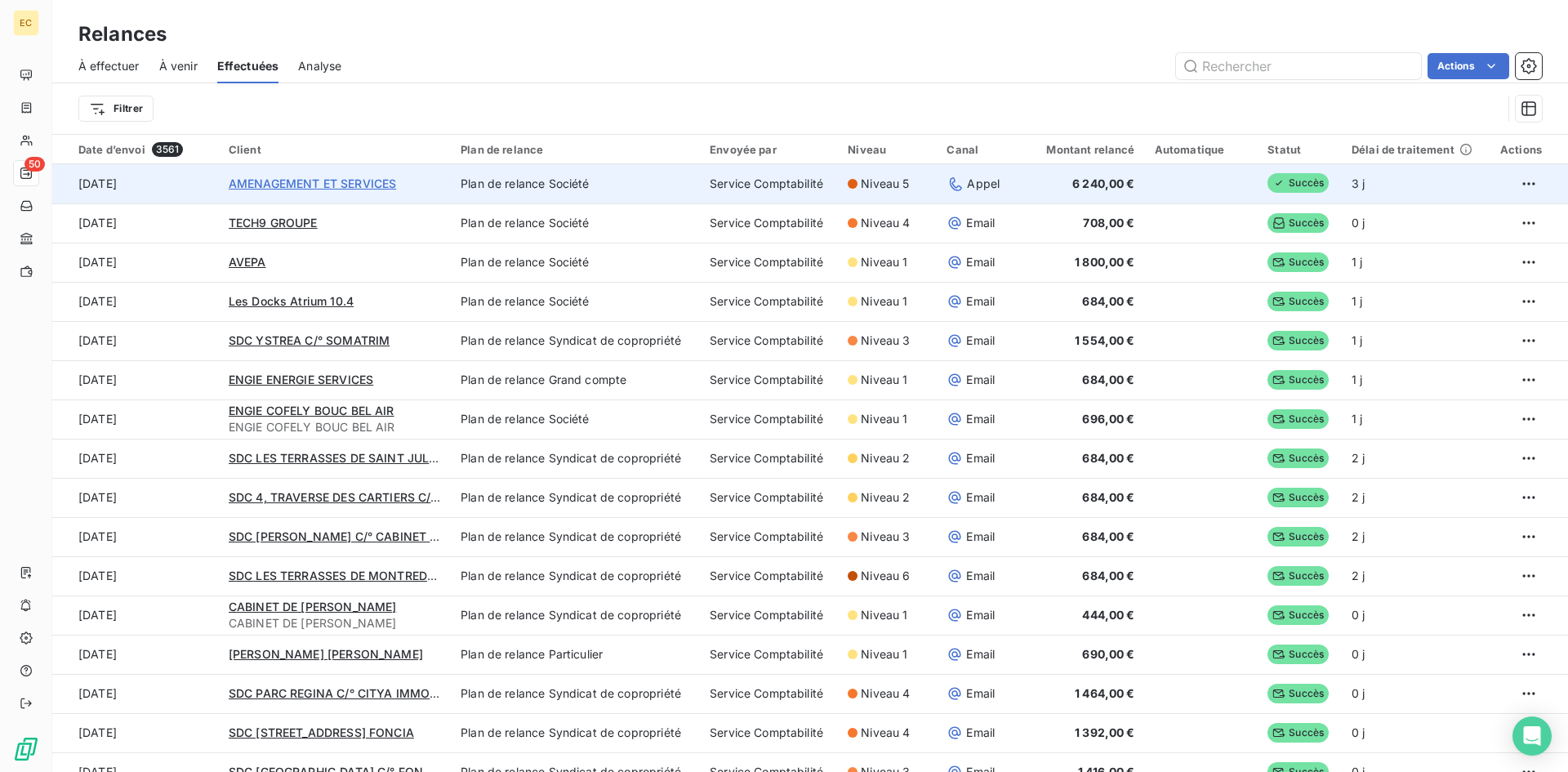
click at [266, 178] on span "AMENAGEMENT ET SERVICES" at bounding box center [312, 183] width 168 height 14
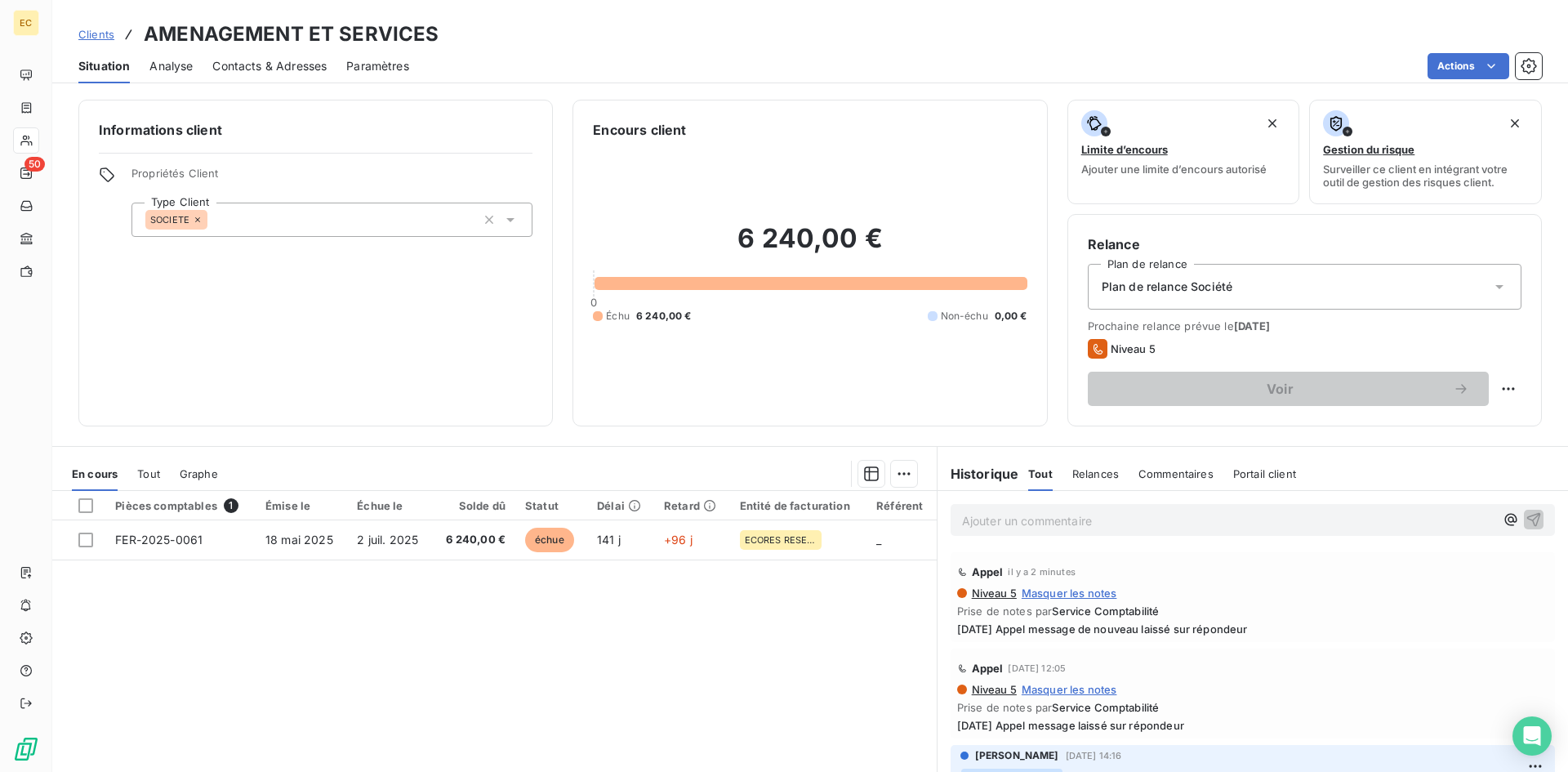
click at [1016, 524] on p "Ajouter un commentaire ﻿" at bounding box center [1228, 520] width 533 height 20
click at [1503, 514] on icon "button" at bounding box center [1511, 519] width 17 height 17
click at [1400, 575] on div "[PERSON_NAME]" at bounding box center [1394, 574] width 208 height 20
click at [1338, 569] on span "[PERSON_NAME]" at bounding box center [1394, 574] width 194 height 14
click at [1524, 522] on button "button" at bounding box center [1534, 519] width 20 height 20
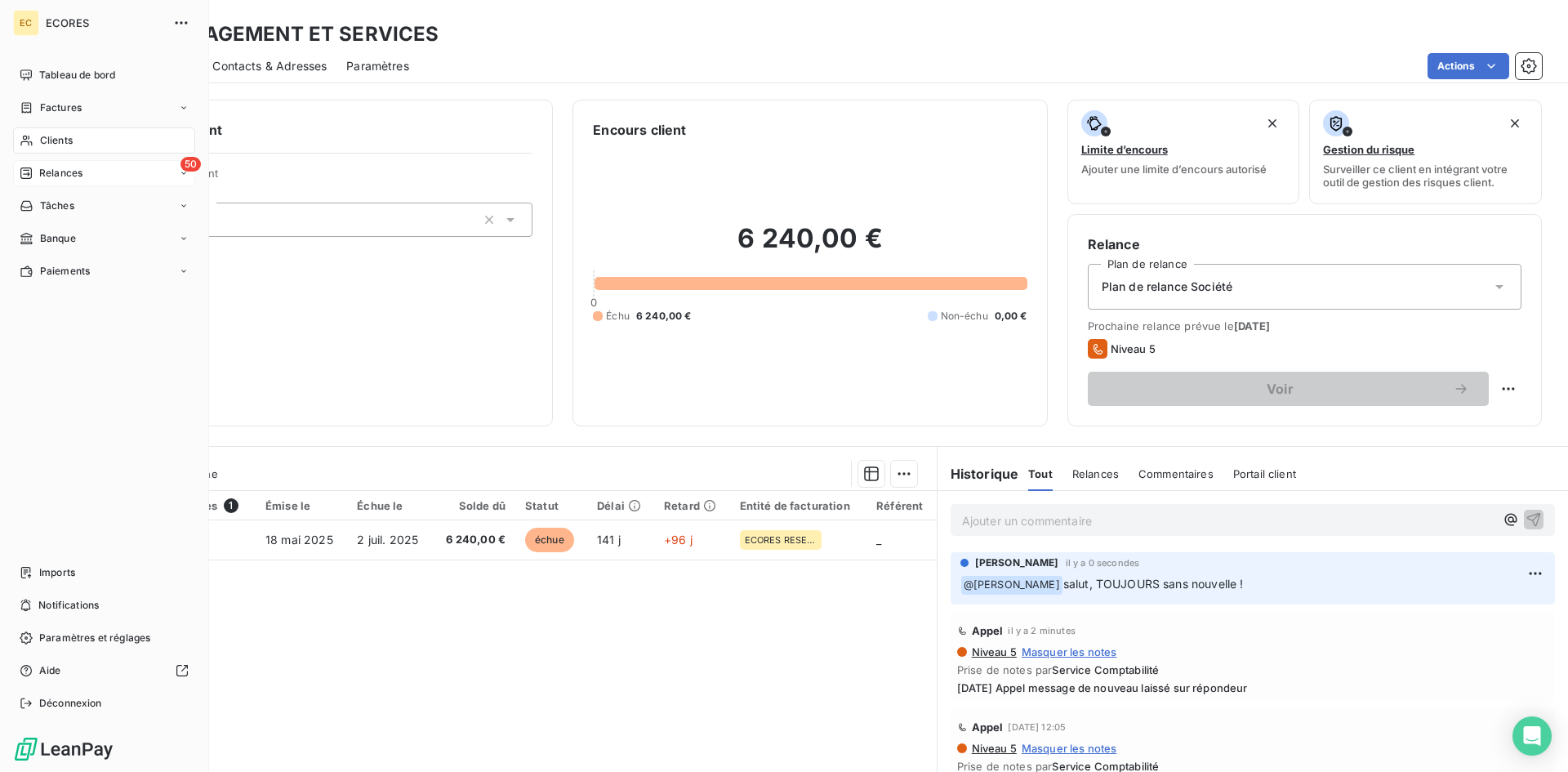
click at [38, 167] on div "Relances" at bounding box center [51, 173] width 63 height 15
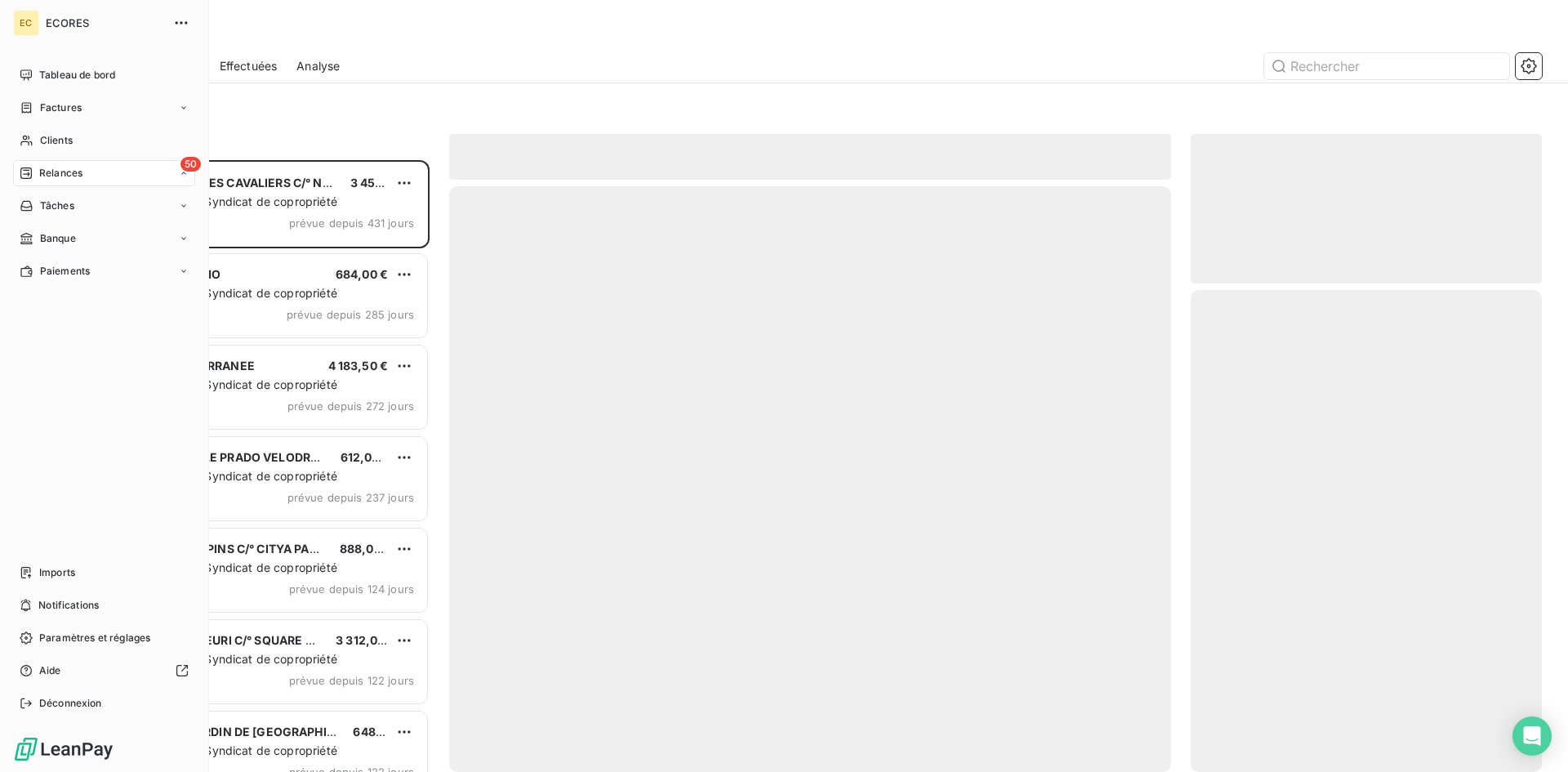
scroll to position [599, 339]
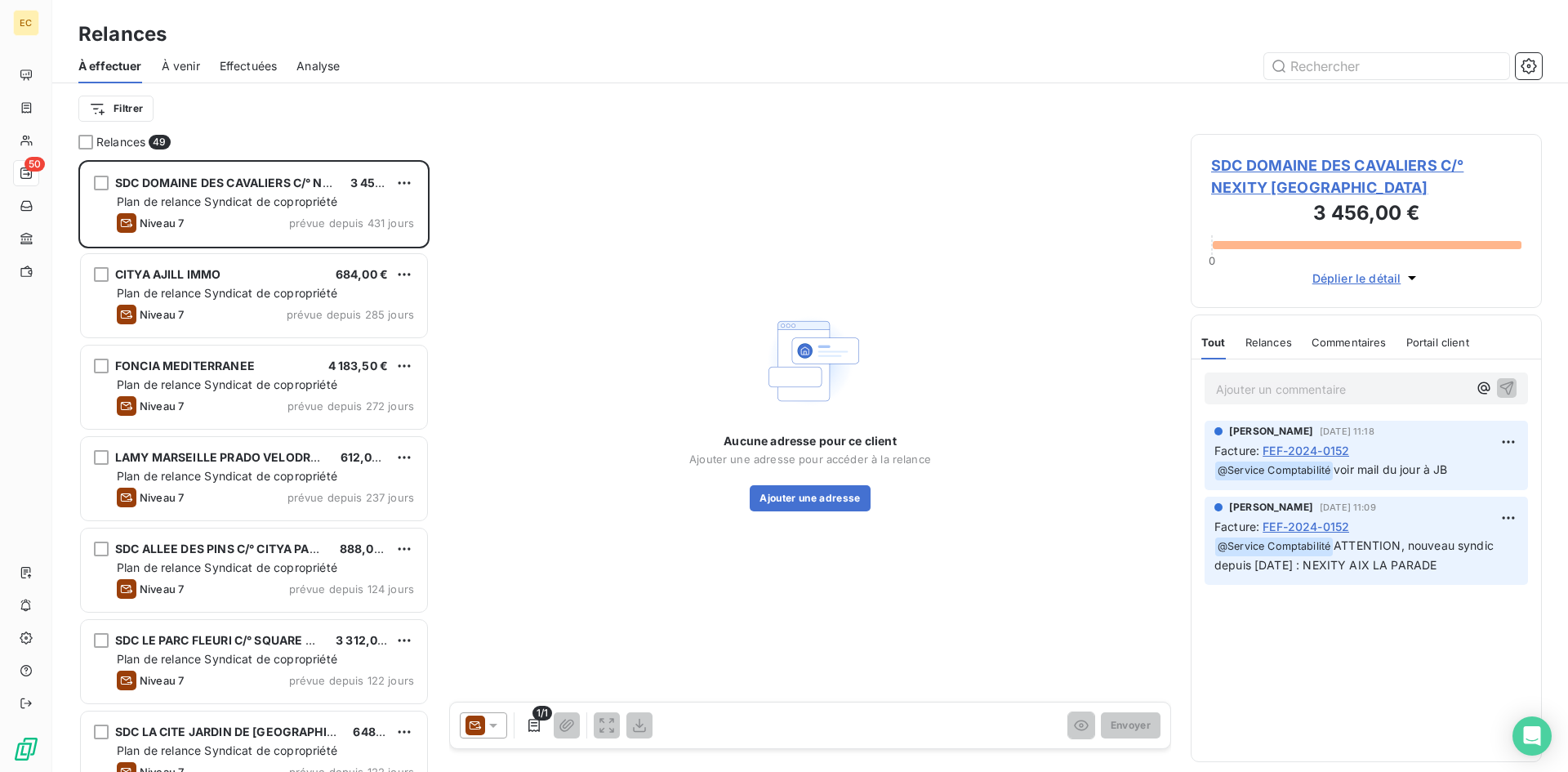
click at [256, 65] on span "Effectuées" at bounding box center [249, 67] width 58 height 17
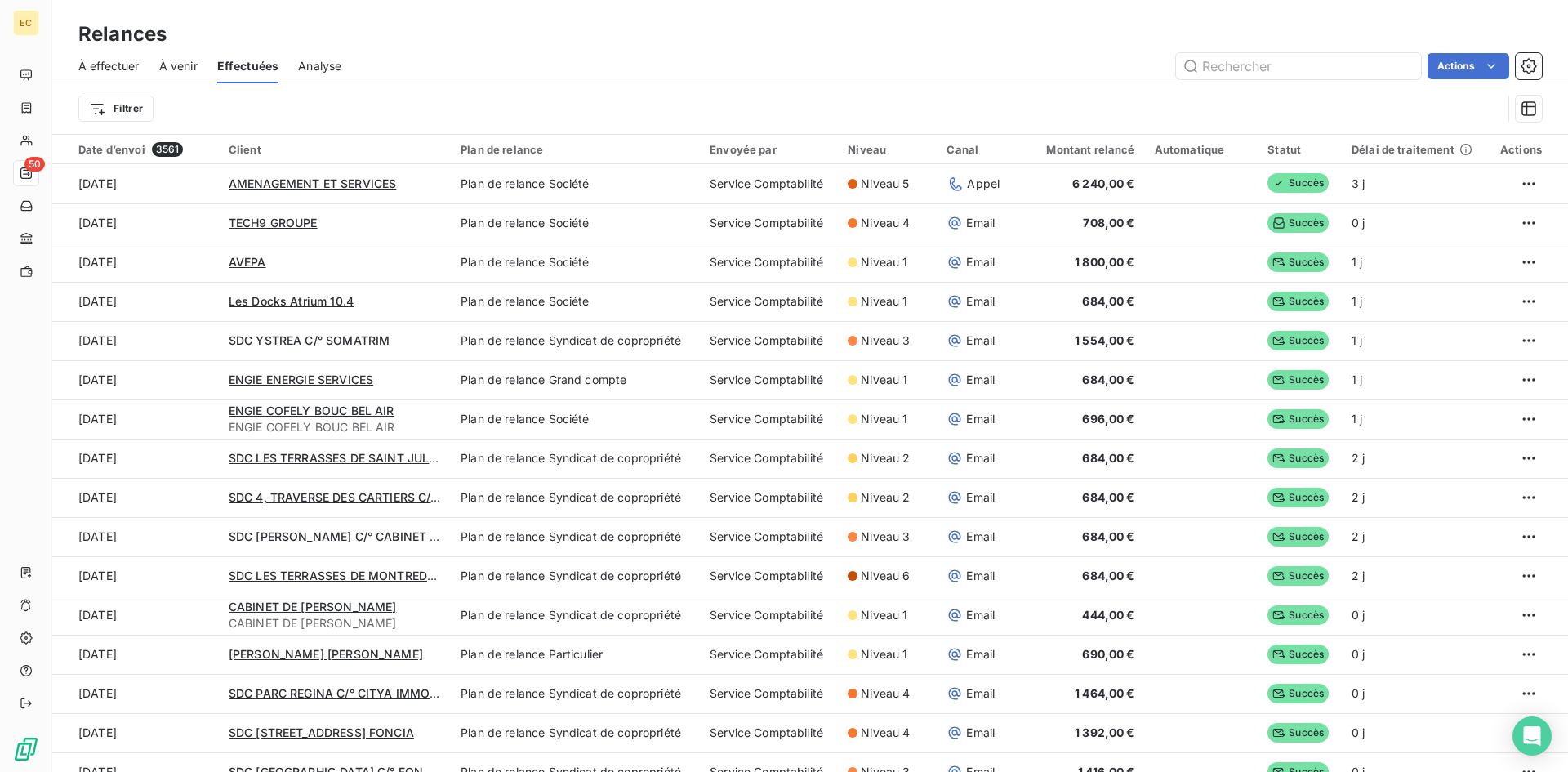
click at [102, 60] on span "À effectuer" at bounding box center [108, 67] width 61 height 17
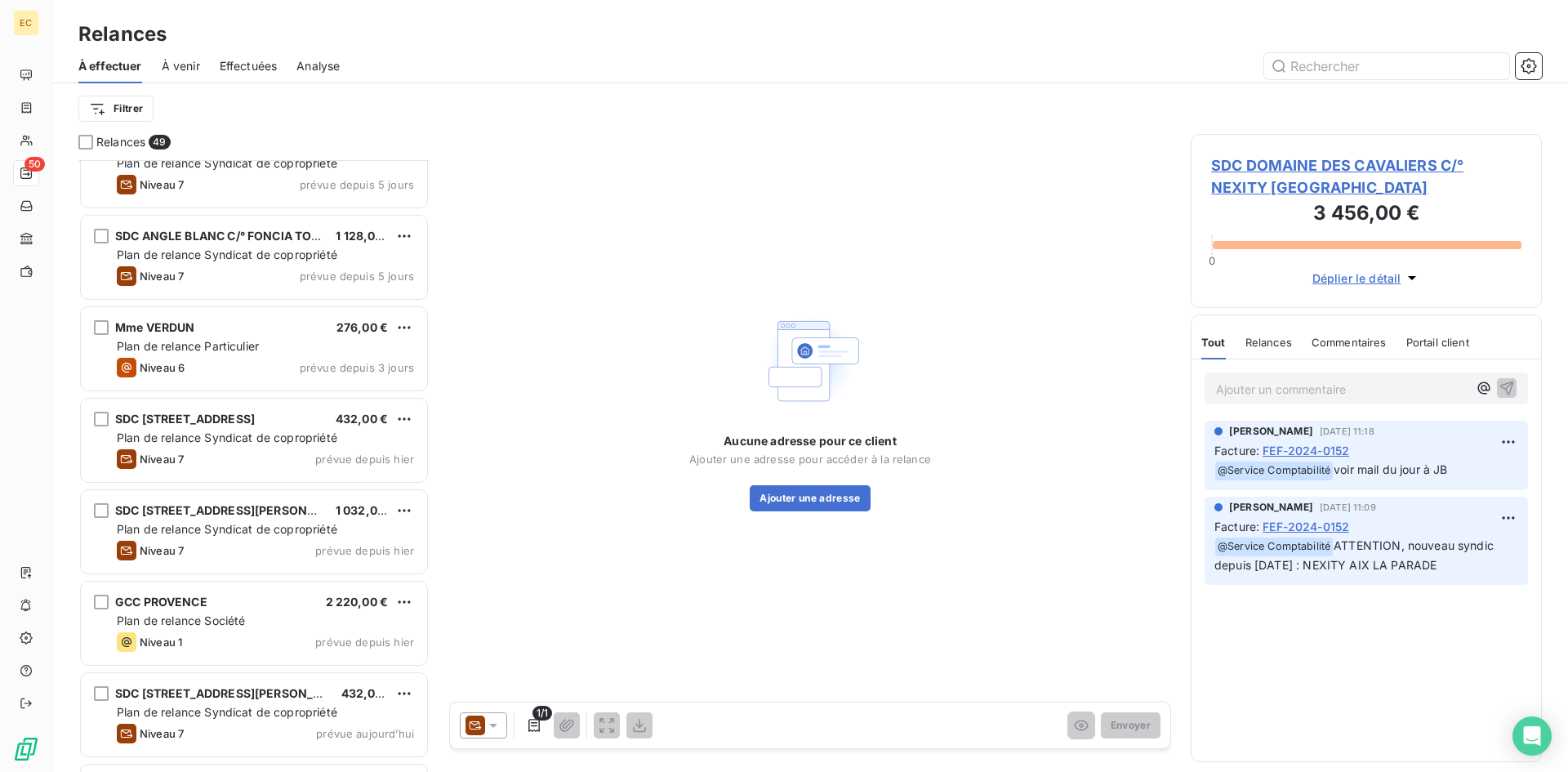
scroll to position [3872, 0]
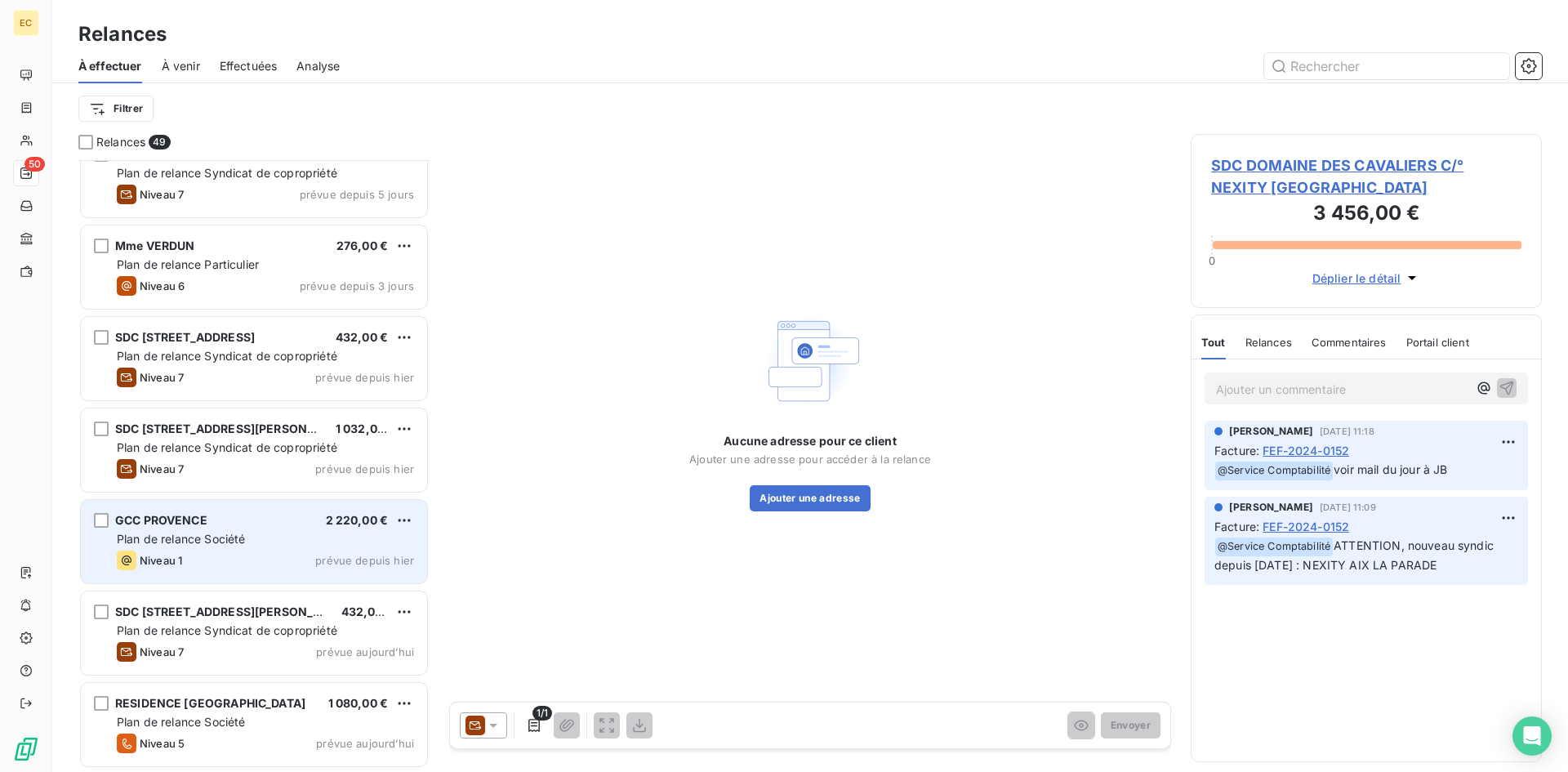
click at [195, 543] on span "Plan de relance Société" at bounding box center [181, 539] width 128 height 14
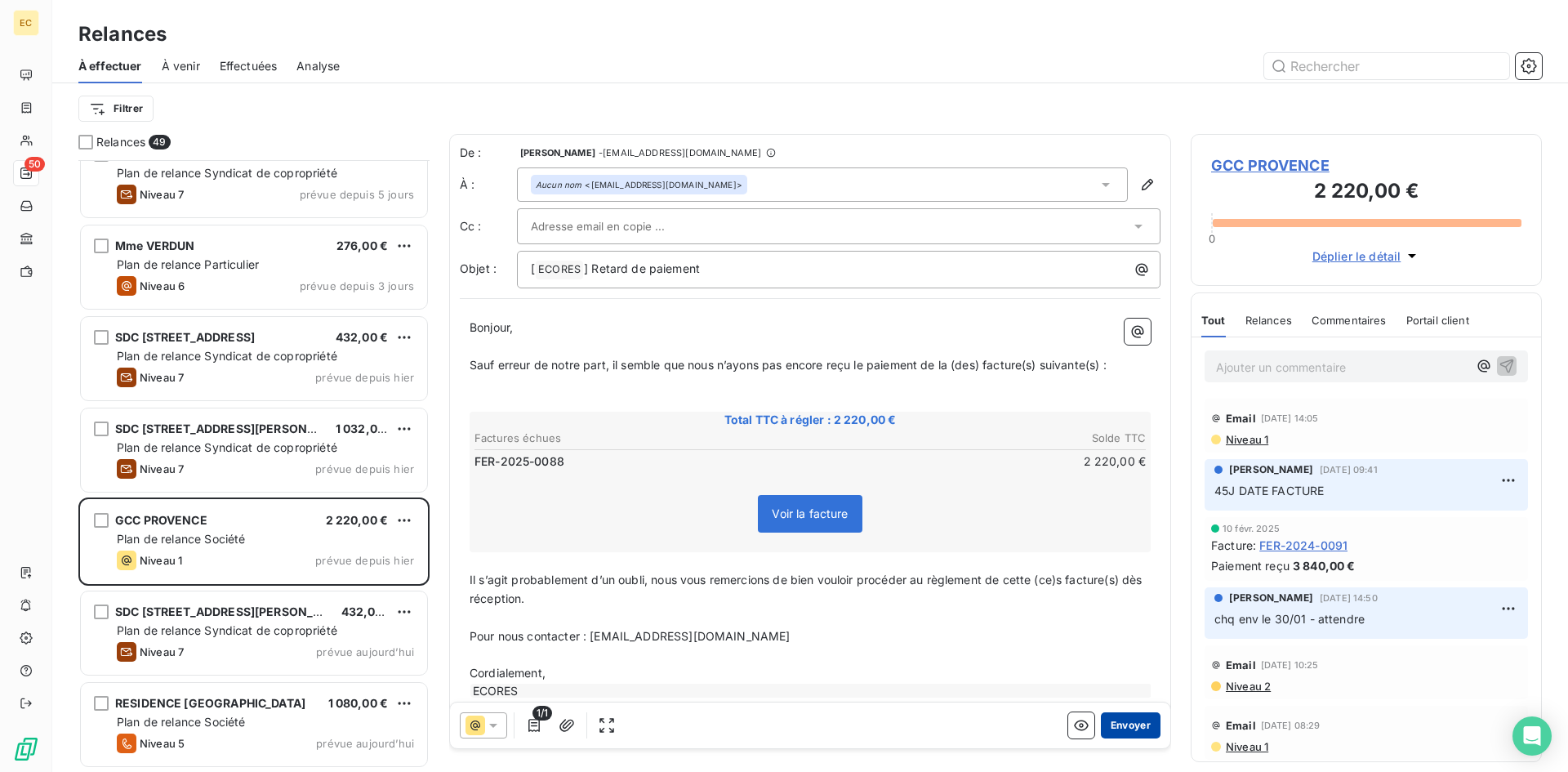
click at [1107, 727] on button "Envoyer" at bounding box center [1131, 724] width 60 height 26
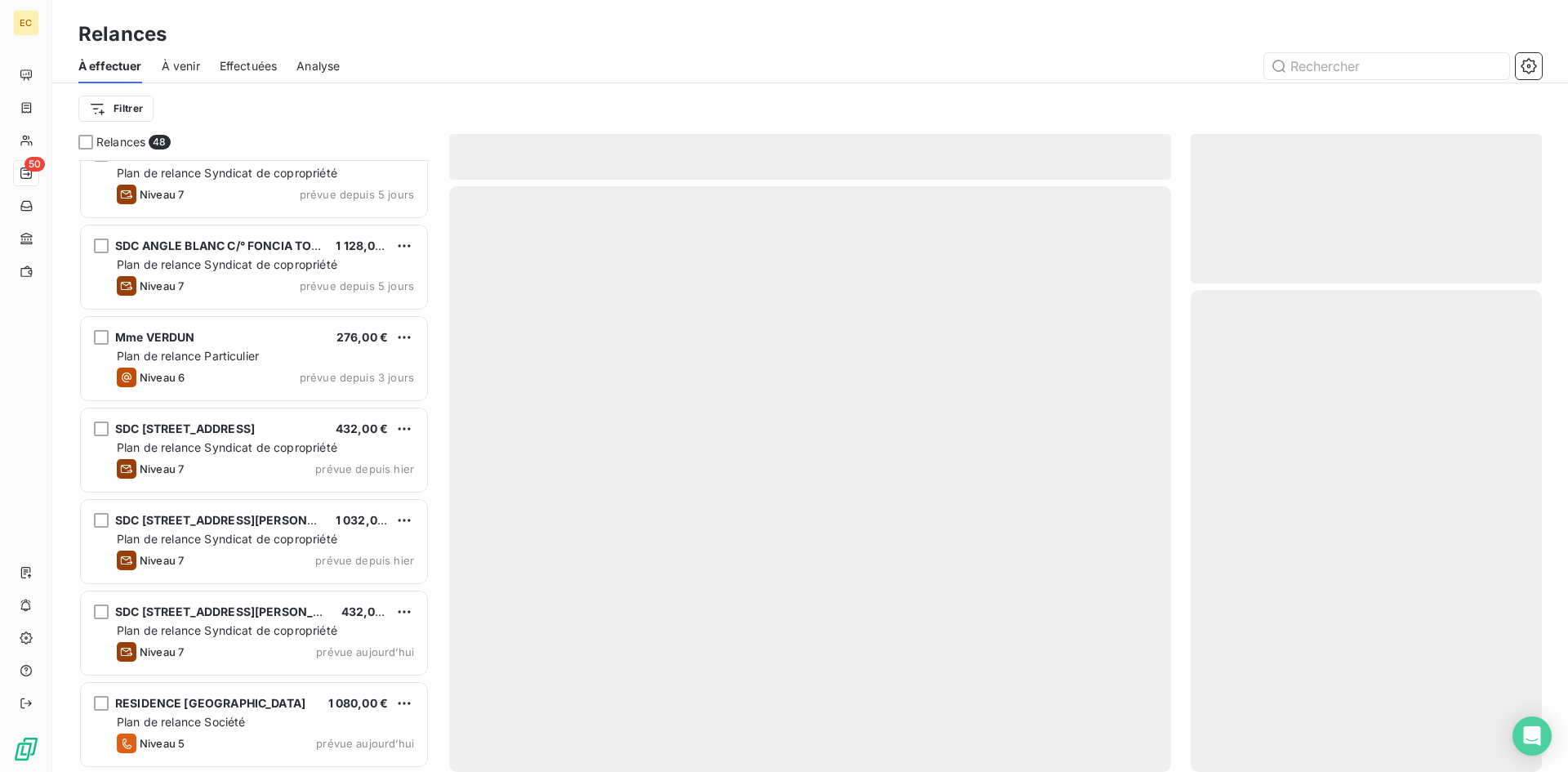
scroll to position [3779, 0]
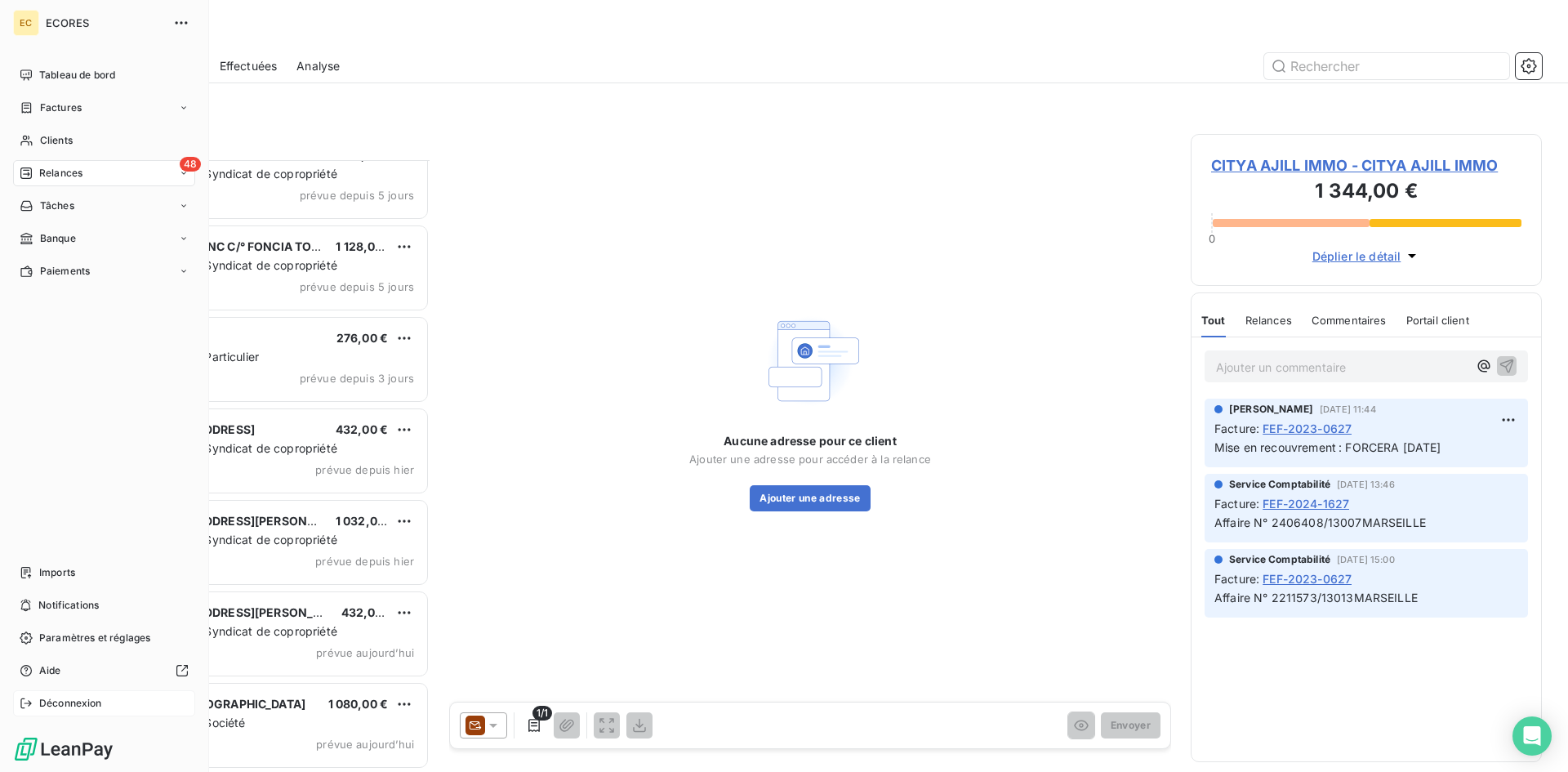
click at [55, 704] on span "Déconnexion" at bounding box center [70, 704] width 63 height 15
